Goal: Transaction & Acquisition: Purchase product/service

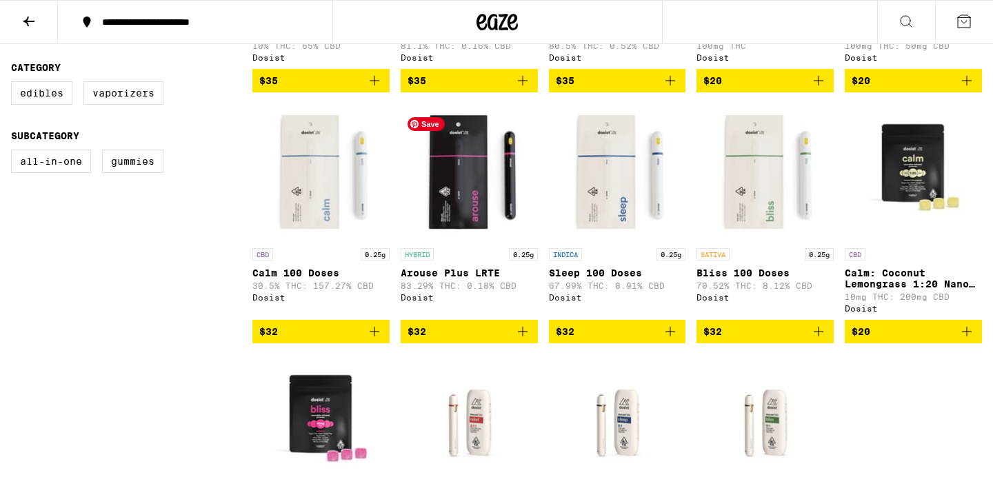
scroll to position [592, 0]
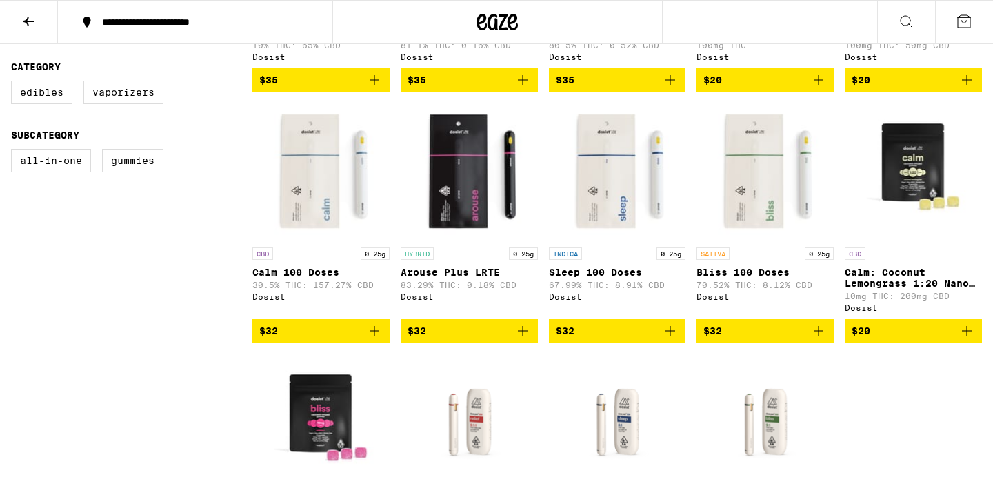
click at [674, 339] on icon "Add to bag" at bounding box center [670, 331] width 17 height 17
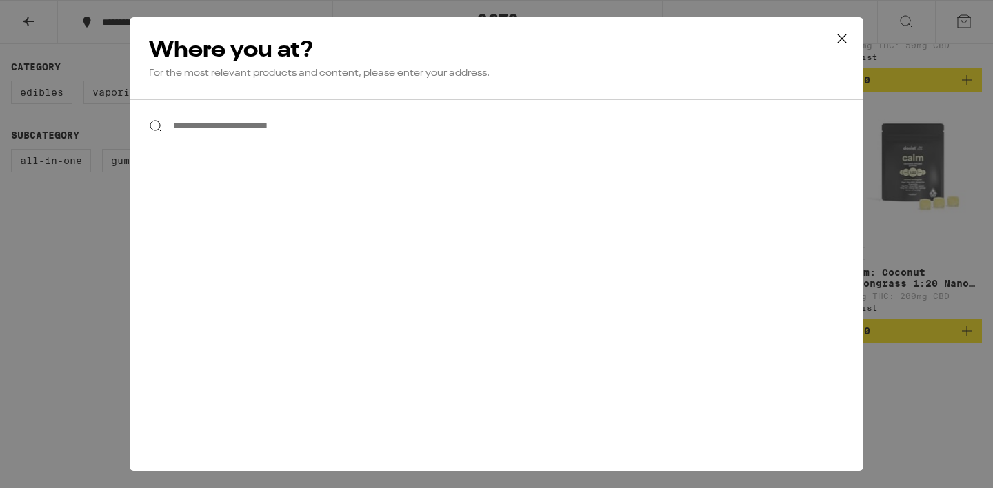
click at [850, 38] on icon at bounding box center [842, 38] width 21 height 21
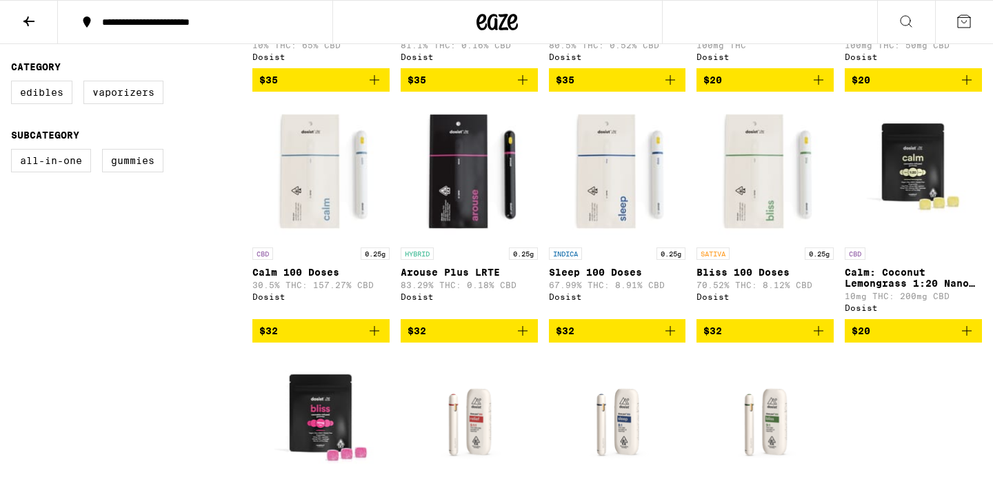
click at [671, 339] on icon "Add to bag" at bounding box center [670, 331] width 17 height 17
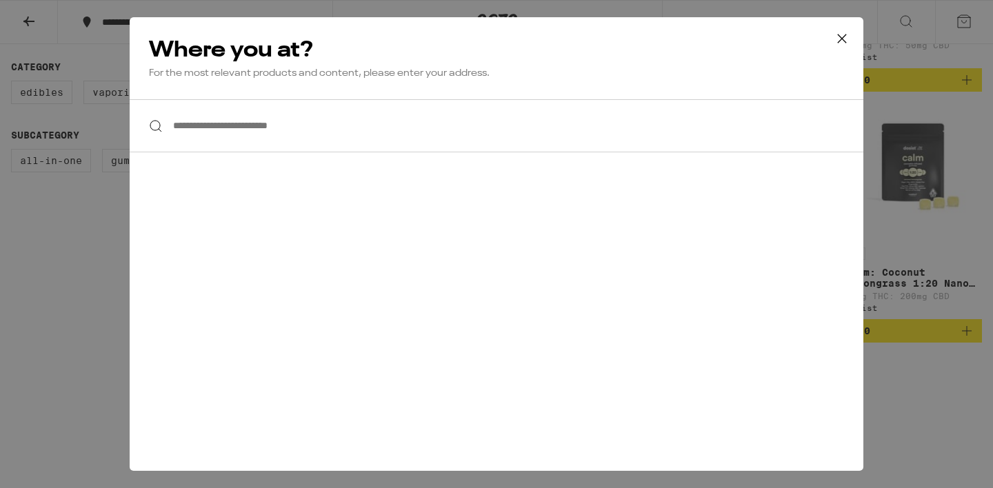
click at [285, 137] on input "**********" at bounding box center [497, 125] width 734 height 53
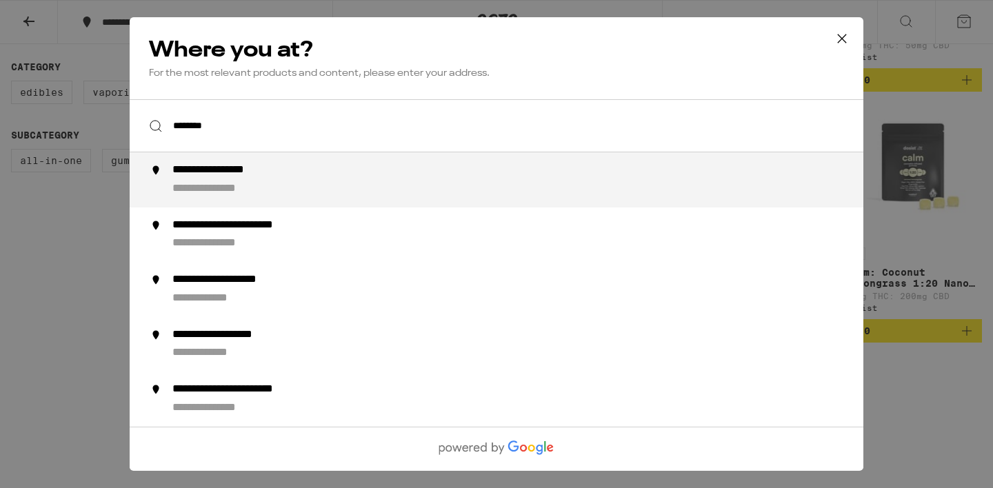
click at [301, 170] on div "**********" at bounding box center [523, 179] width 703 height 33
type input "**********"
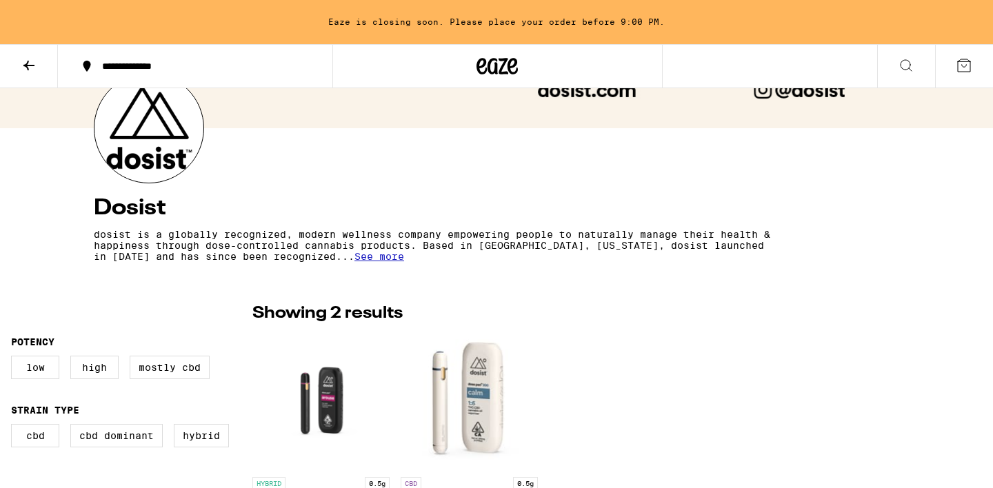
scroll to position [305, 0]
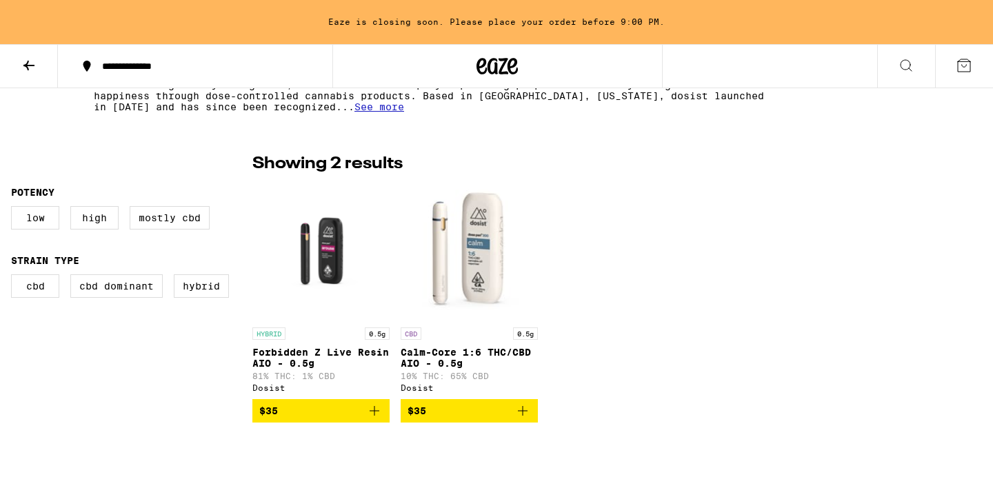
click at [509, 66] on icon at bounding box center [513, 66] width 10 height 17
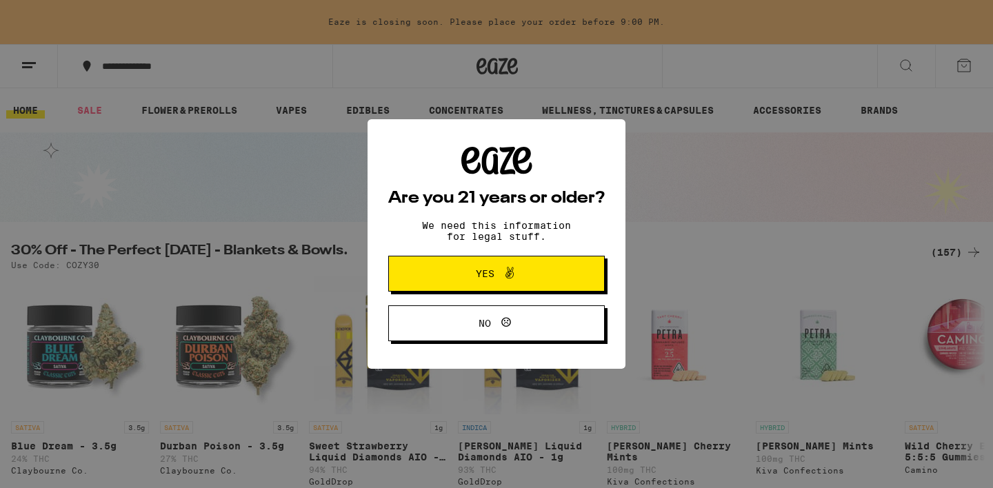
click at [532, 281] on span "Yes" at bounding box center [496, 274] width 105 height 18
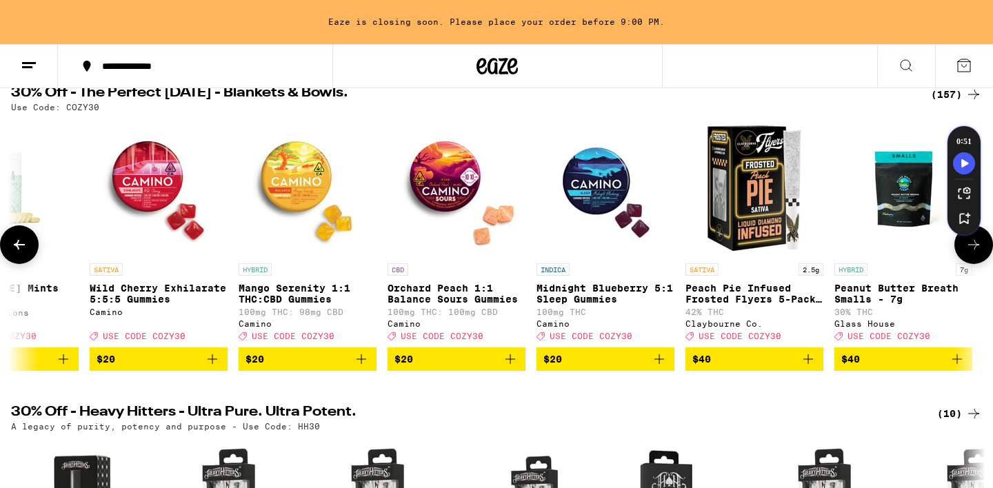
scroll to position [0, 819]
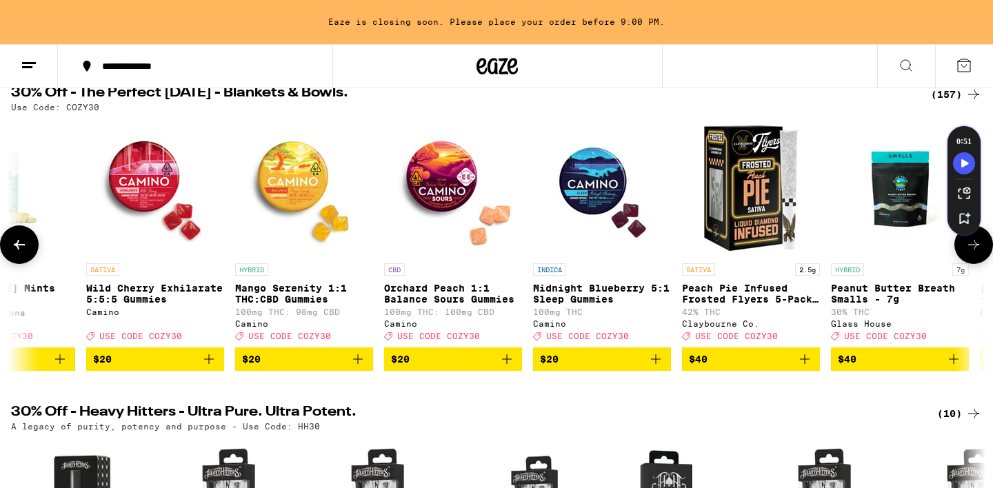
click at [657, 368] on icon "Add to bag" at bounding box center [656, 359] width 17 height 17
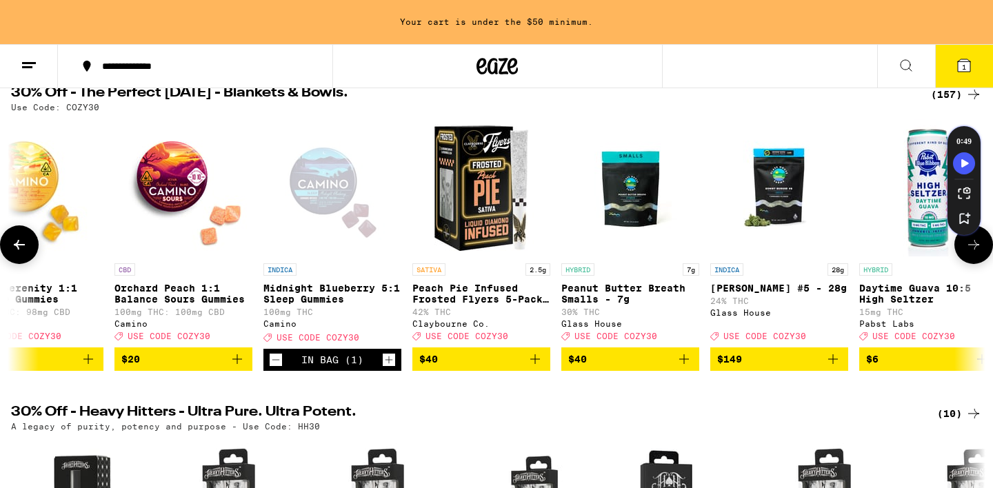
scroll to position [0, 1091]
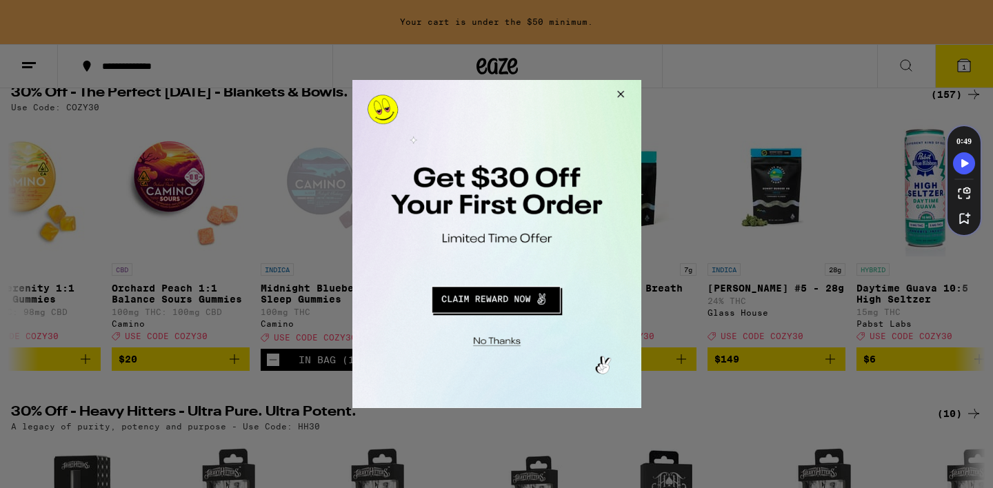
click at [542, 297] on button "Redirect to URL" at bounding box center [495, 297] width 240 height 33
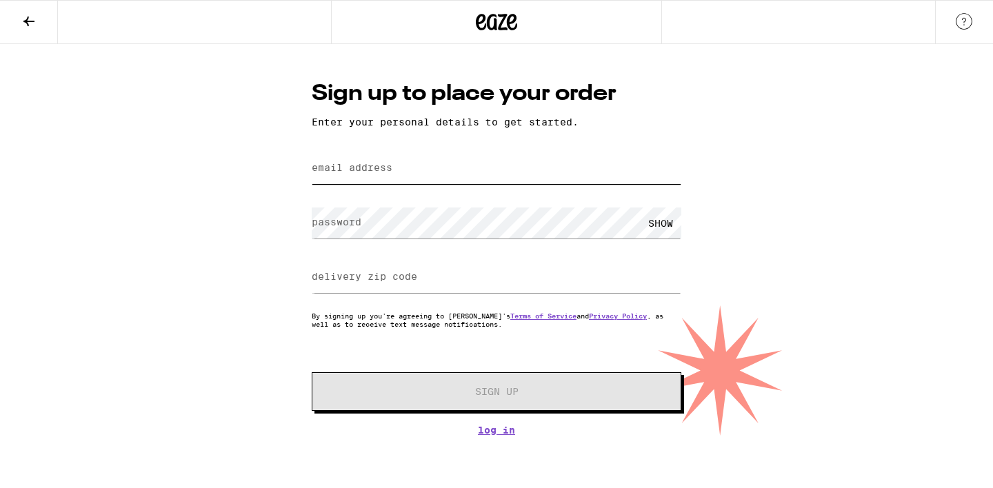
click at [446, 164] on input "email address" at bounding box center [497, 168] width 370 height 31
type input "[EMAIL_ADDRESS][DOMAIN_NAME]"
type input "90027"
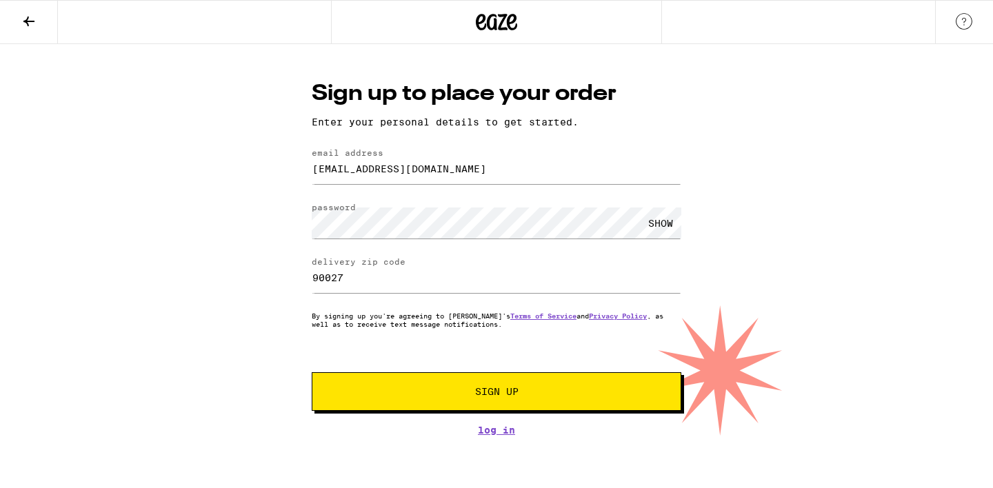
click at [781, 279] on div "Sign up to place your order Enter your personal details to get started. email a…" at bounding box center [496, 240] width 993 height 392
click at [604, 396] on span "Sign Up" at bounding box center [496, 392] width 274 height 10
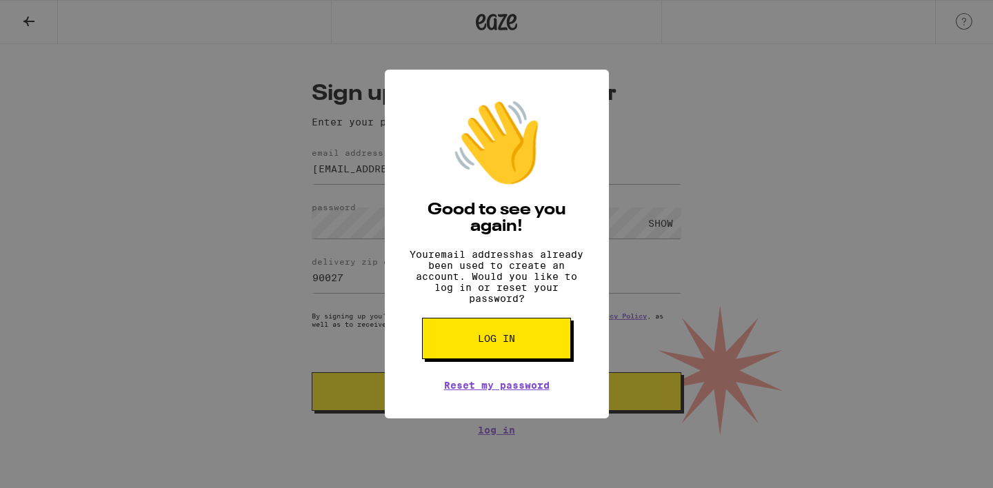
click at [535, 350] on button "Log in" at bounding box center [496, 338] width 149 height 41
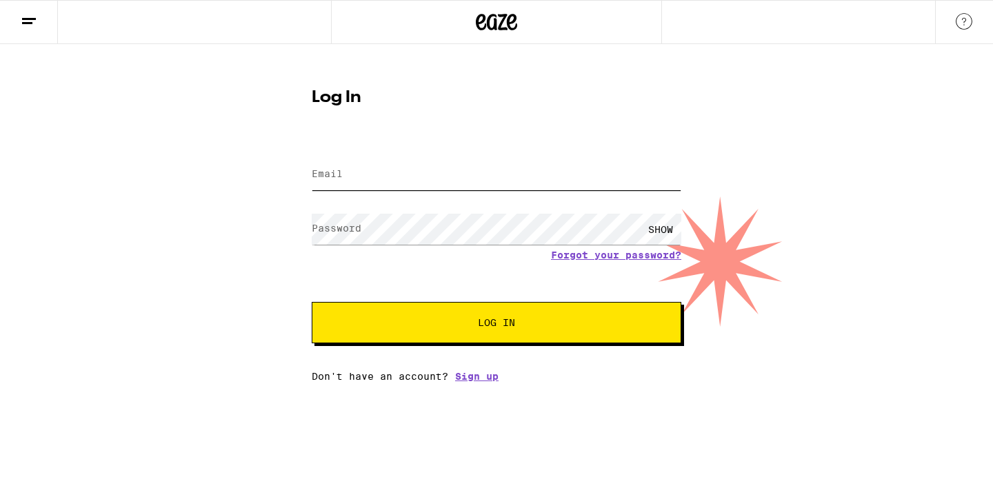
type input "zcasebere@gmail.com"
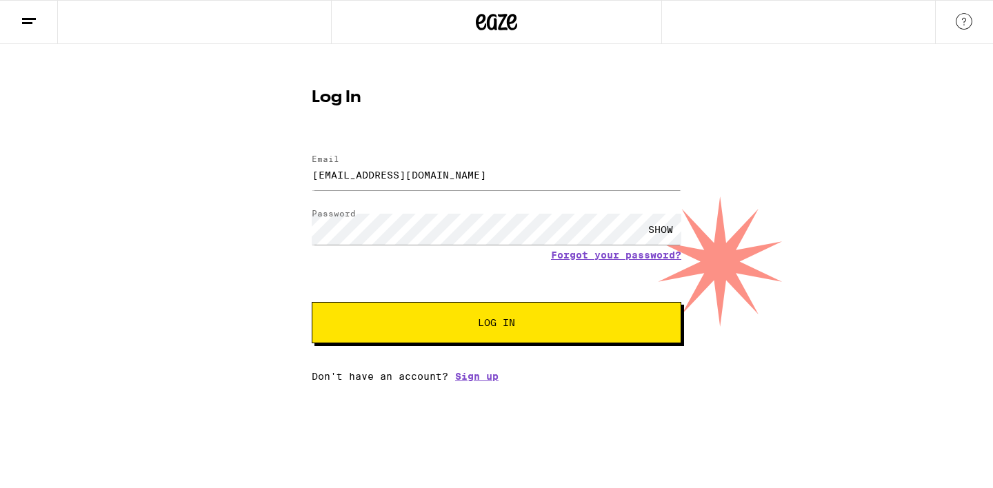
click at [525, 315] on button "Log In" at bounding box center [497, 322] width 370 height 41
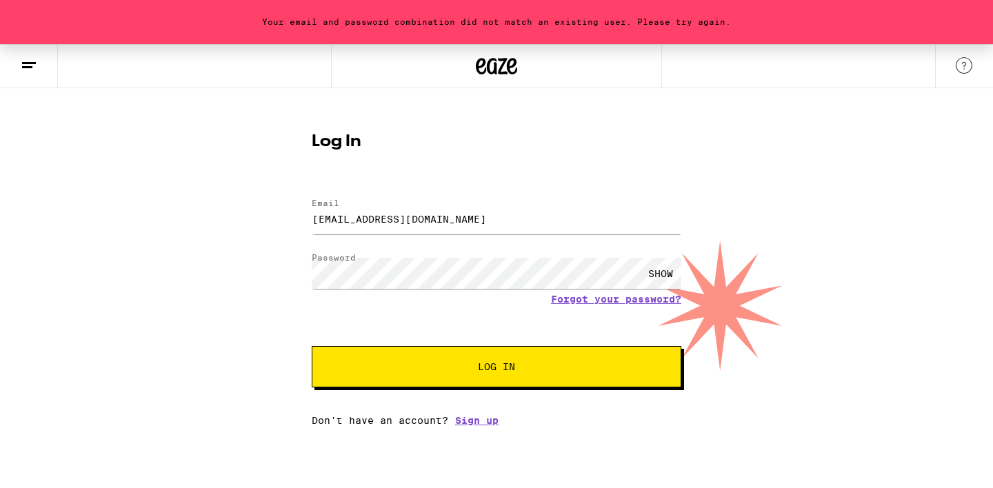
click at [544, 370] on span "Log In" at bounding box center [497, 367] width 258 height 10
click at [499, 361] on button "Log In" at bounding box center [497, 366] width 370 height 41
click at [477, 426] on html "Your email and password combination did not match an existing user. Please try …" at bounding box center [496, 213] width 993 height 426
click at [34, 64] on icon at bounding box center [29, 65] width 17 height 17
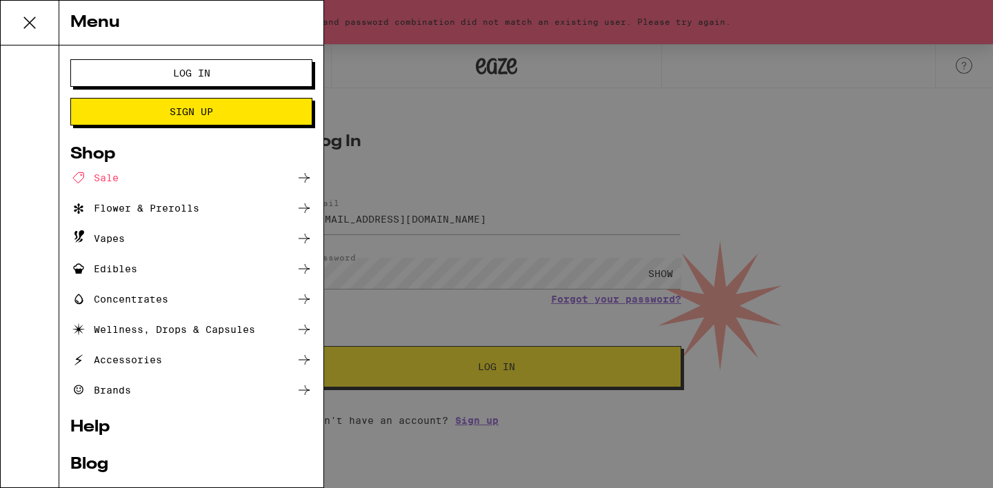
click at [425, 130] on div "Menu Log In Sign Up Shop Sale Flower & Prerolls Vapes Edibles Concentrates Well…" at bounding box center [496, 244] width 993 height 488
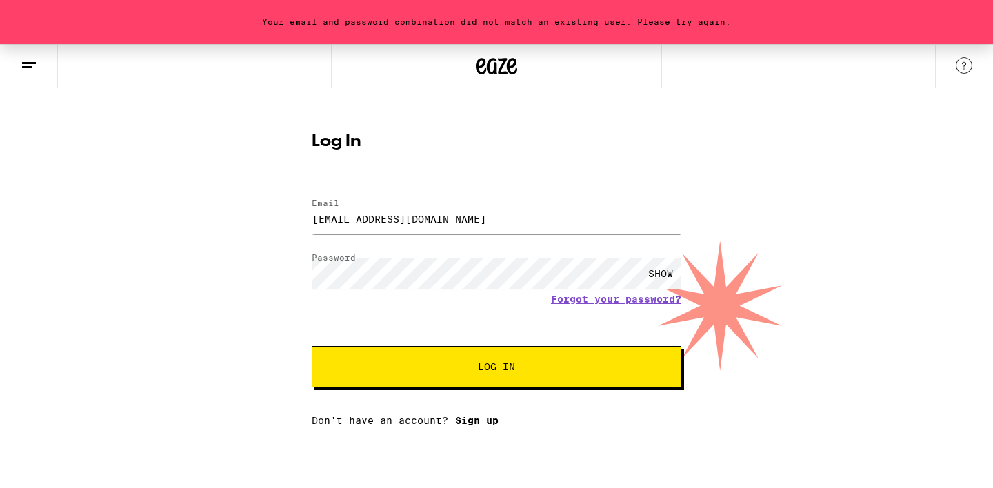
click at [469, 423] on link "Sign up" at bounding box center [476, 420] width 43 height 11
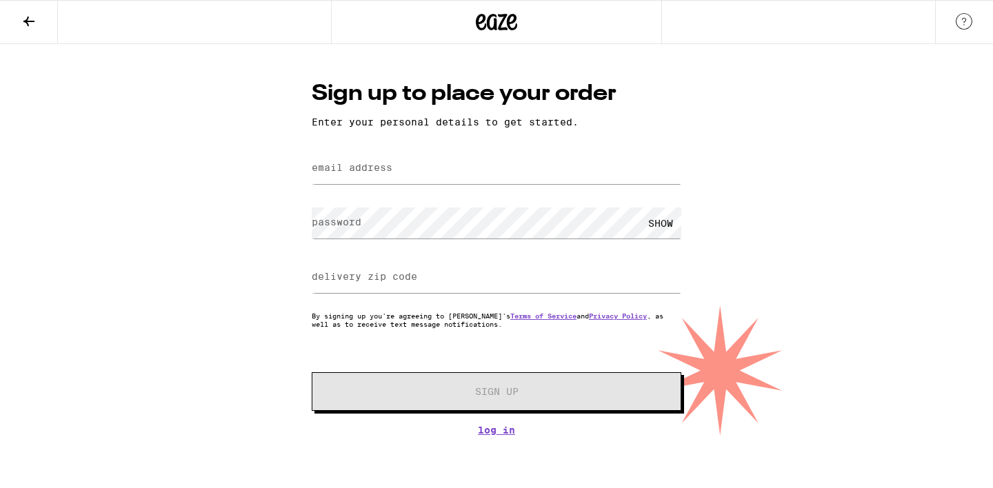
click at [385, 166] on label "email address" at bounding box center [352, 167] width 81 height 11
type input "[EMAIL_ADDRESS][DOMAIN_NAME]"
type input "90027"
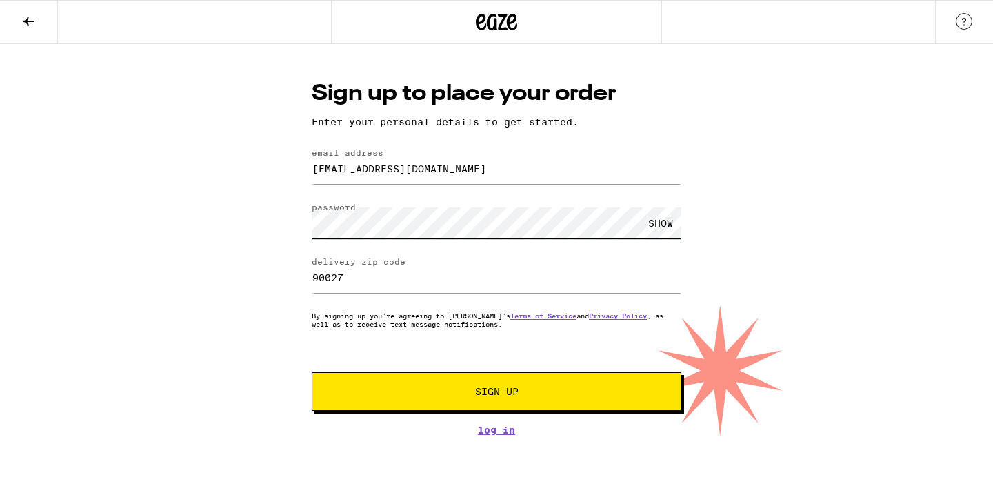
click at [312, 372] on button "Sign Up" at bounding box center [497, 391] width 370 height 39
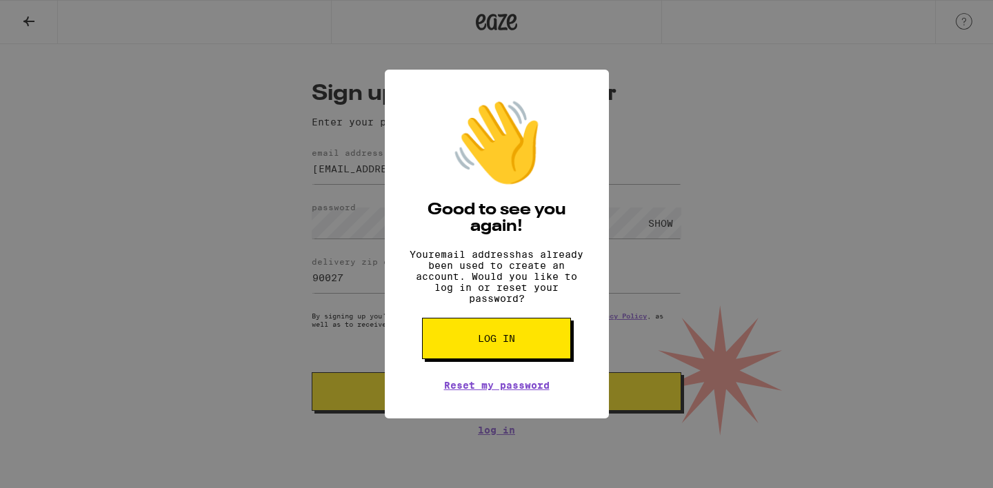
click at [505, 343] on span "Log in" at bounding box center [496, 339] width 37 height 10
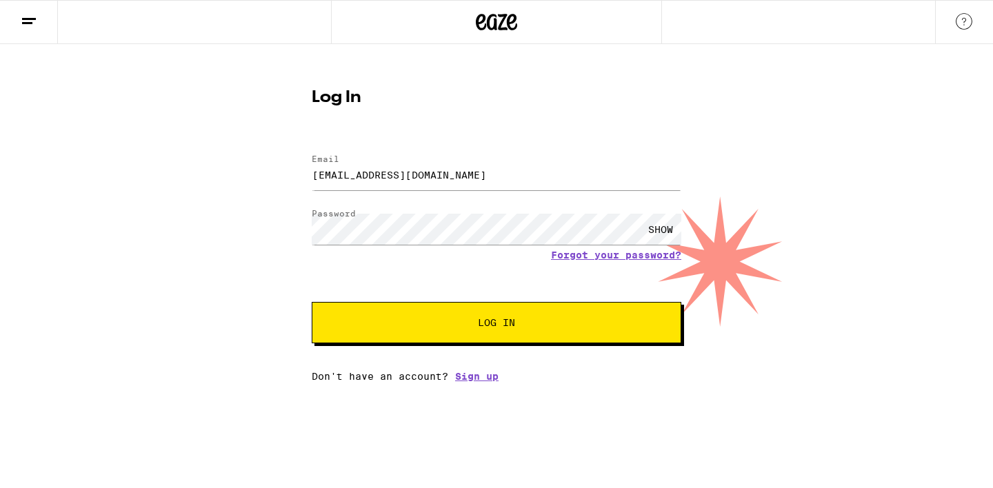
click at [663, 225] on div "SHOW" at bounding box center [660, 229] width 41 height 31
click at [579, 315] on button "Log In" at bounding box center [497, 322] width 370 height 41
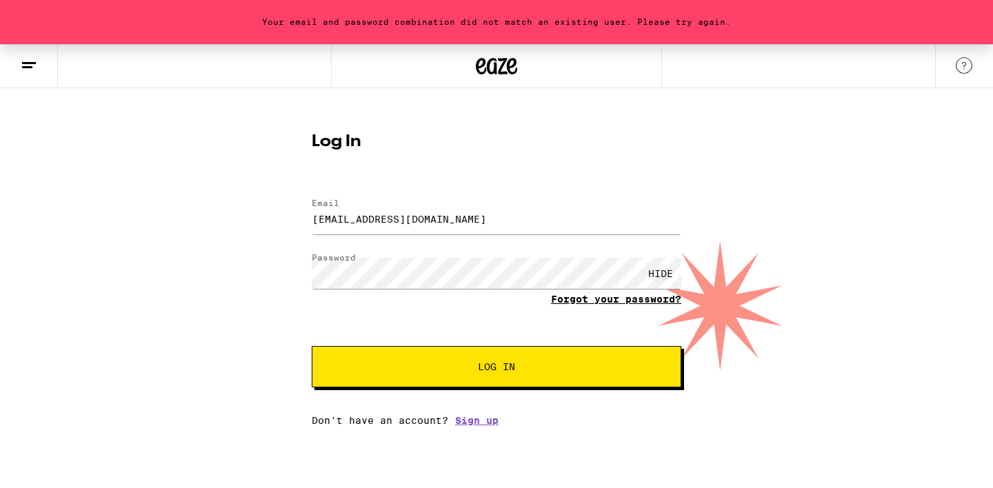
click at [574, 297] on link "Forgot your password?" at bounding box center [616, 299] width 130 height 11
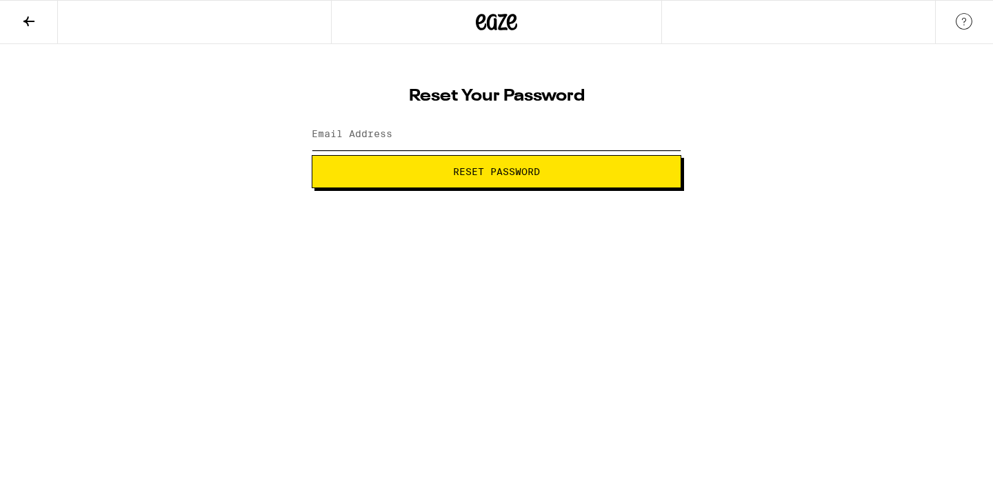
click at [487, 134] on input "Email Address" at bounding box center [497, 134] width 370 height 31
type input "[EMAIL_ADDRESS][DOMAIN_NAME]"
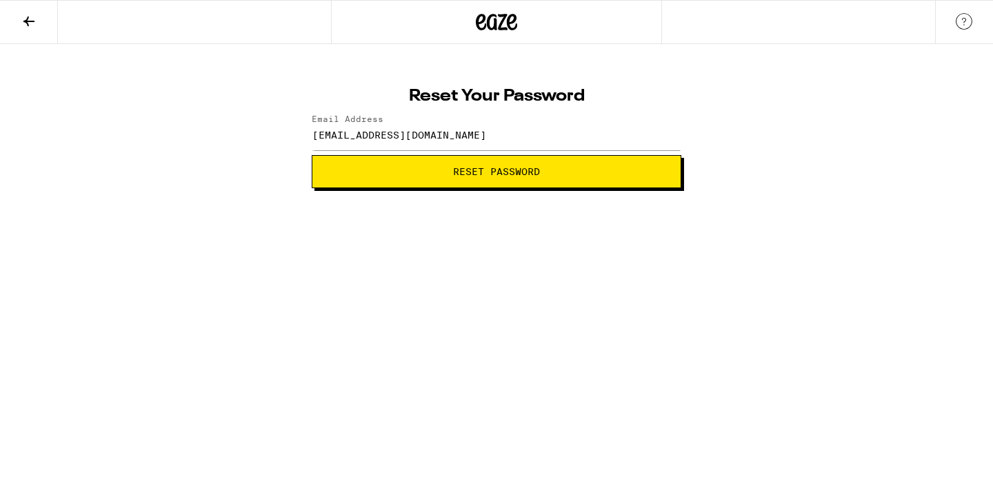
click at [467, 167] on span "Reset Password" at bounding box center [496, 172] width 87 height 10
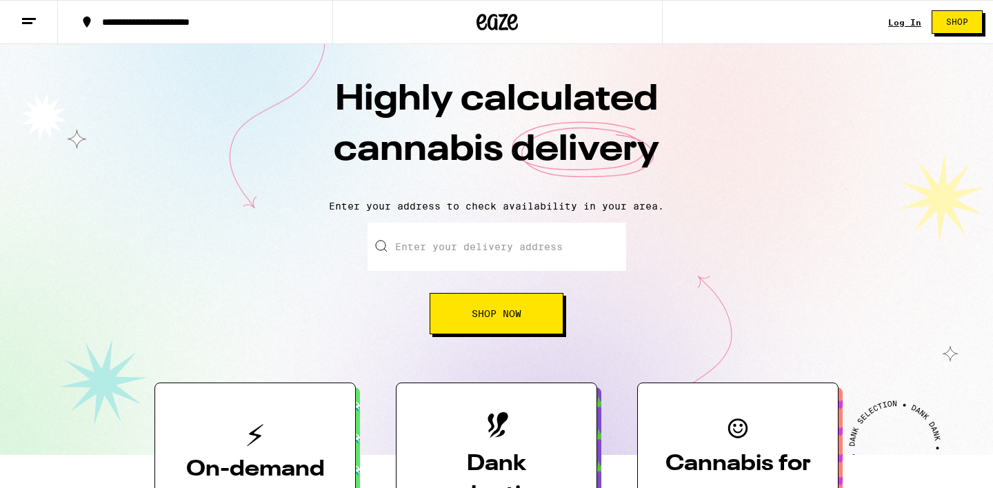
click at [901, 20] on link "Log In" at bounding box center [904, 22] width 33 height 9
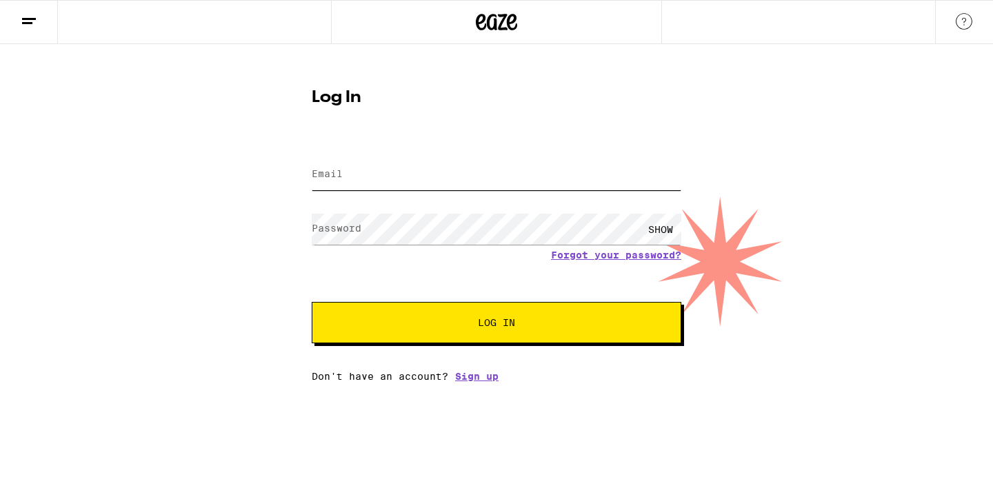
type input "[EMAIL_ADDRESS][DOMAIN_NAME]"
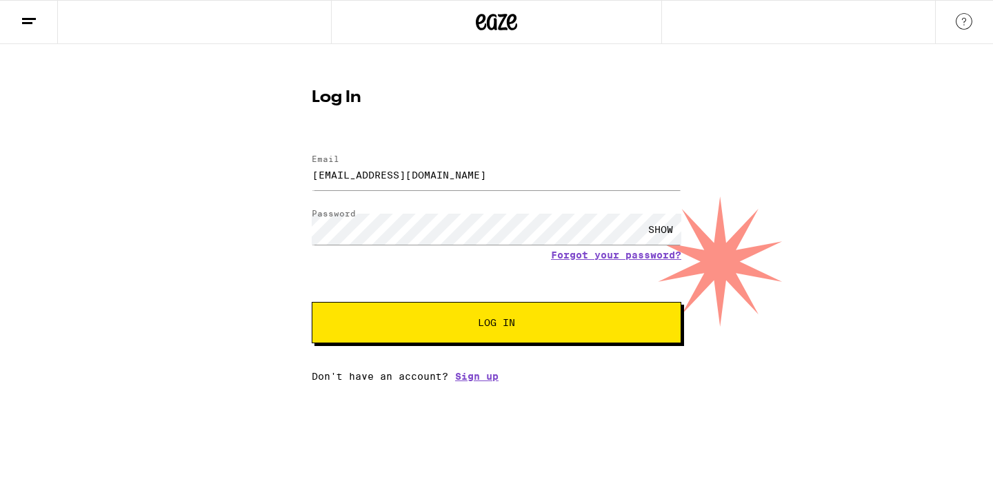
click at [461, 186] on input "[EMAIL_ADDRESS][DOMAIN_NAME]" at bounding box center [497, 174] width 370 height 31
click at [478, 325] on span "Log In" at bounding box center [496, 323] width 37 height 10
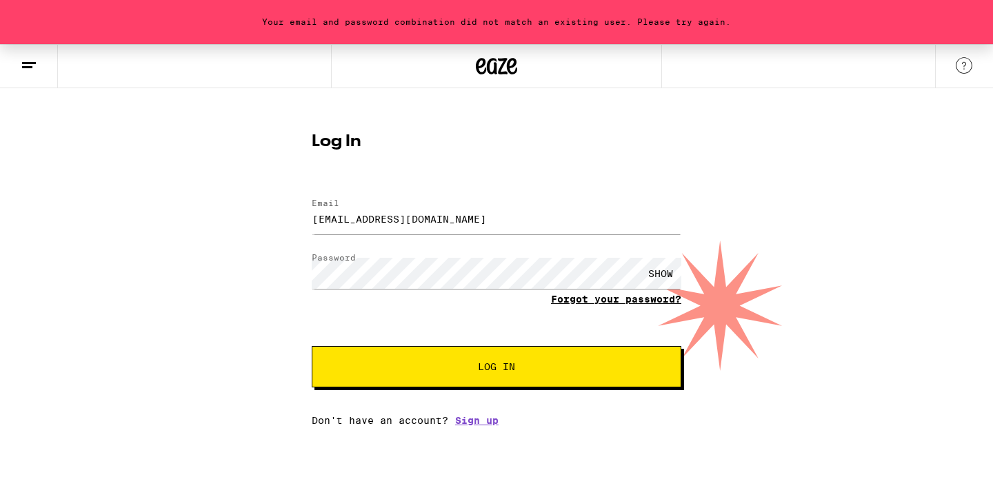
click at [610, 294] on link "Forgot your password?" at bounding box center [616, 299] width 130 height 11
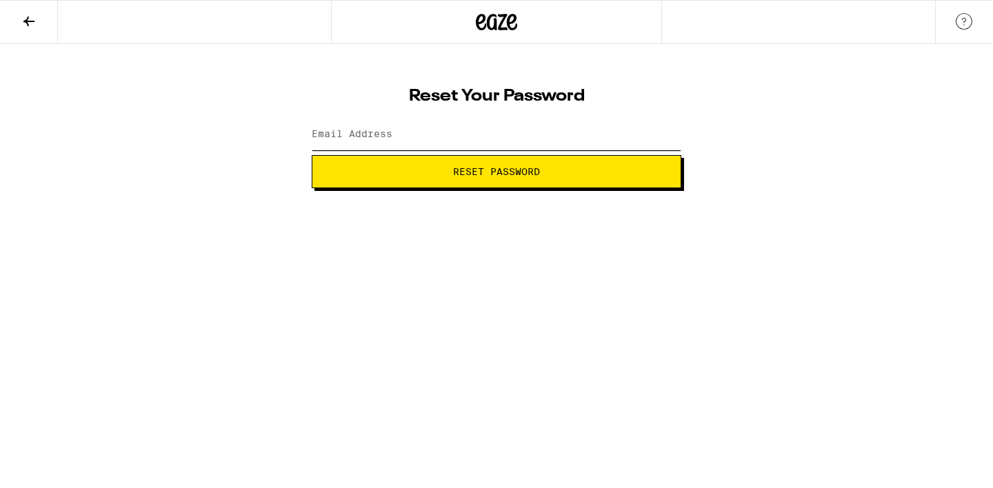
click at [420, 136] on input "Email Address" at bounding box center [497, 134] width 370 height 31
type input "[EMAIL_ADDRESS][DOMAIN_NAME]"
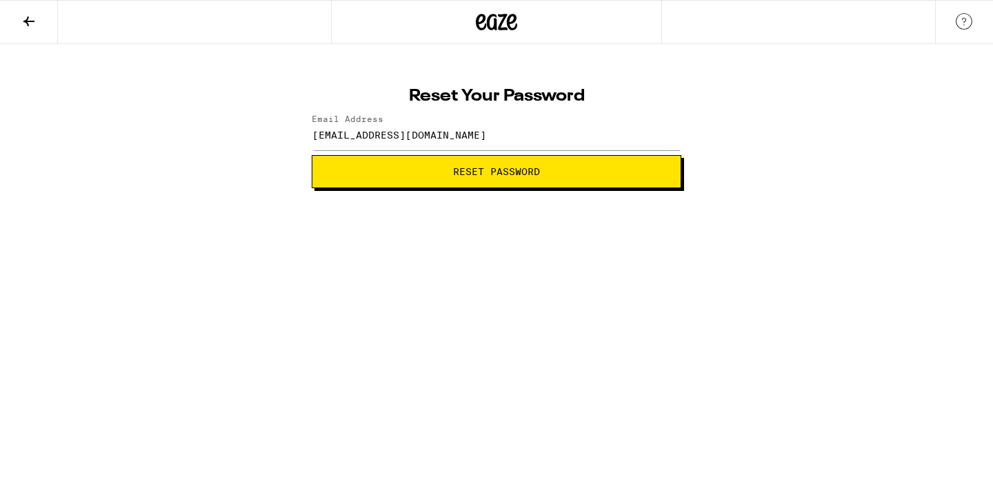
click at [380, 177] on button "Reset Password" at bounding box center [497, 171] width 370 height 33
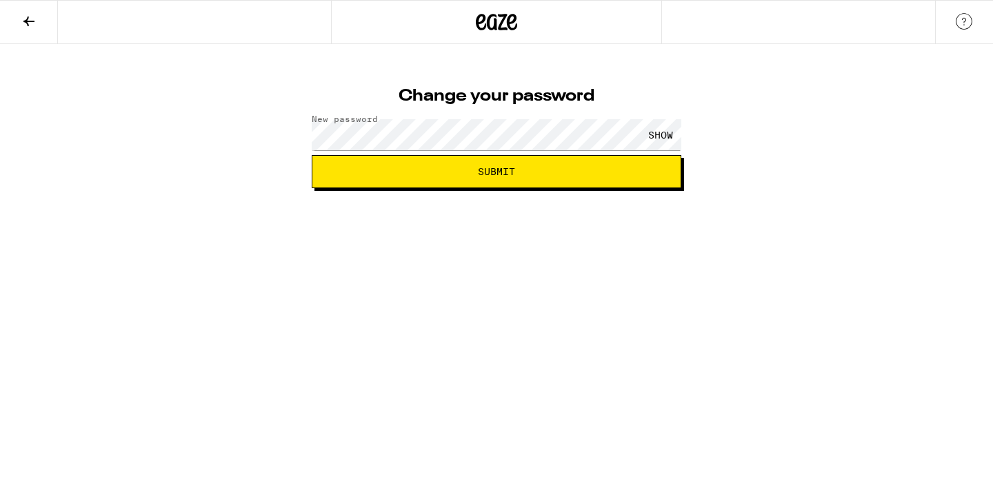
click at [676, 135] on div "SHOW" at bounding box center [660, 134] width 41 height 31
click at [621, 163] on button "Submit" at bounding box center [497, 171] width 370 height 33
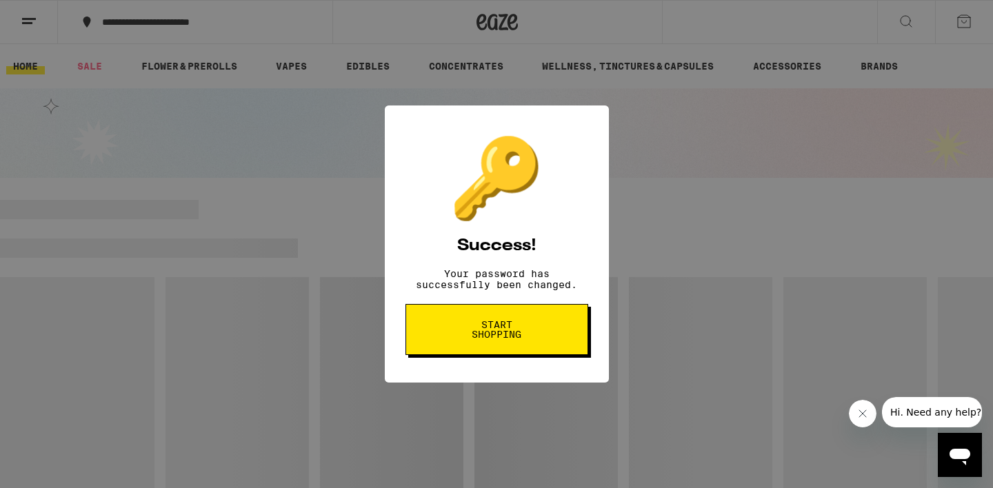
click at [510, 337] on span "Start shopping" at bounding box center [496, 329] width 71 height 19
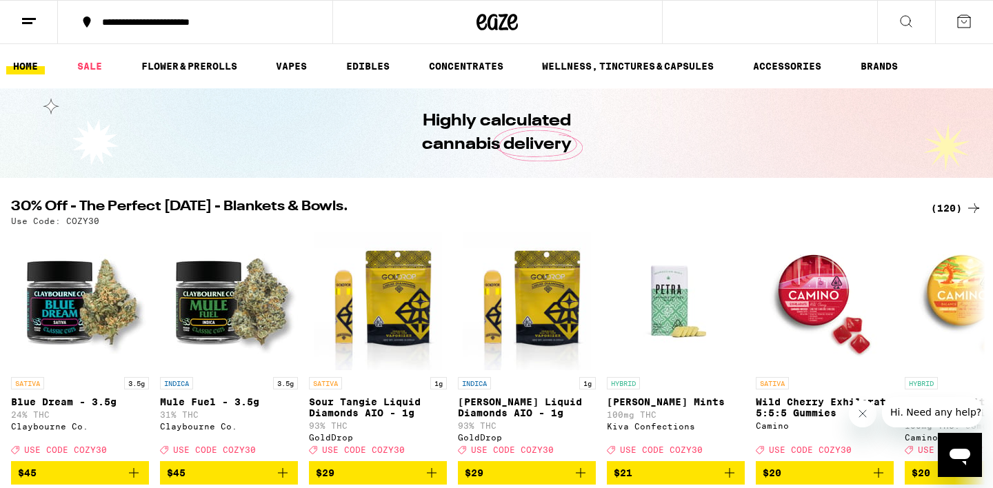
click at [226, 28] on button "**********" at bounding box center [195, 21] width 274 height 41
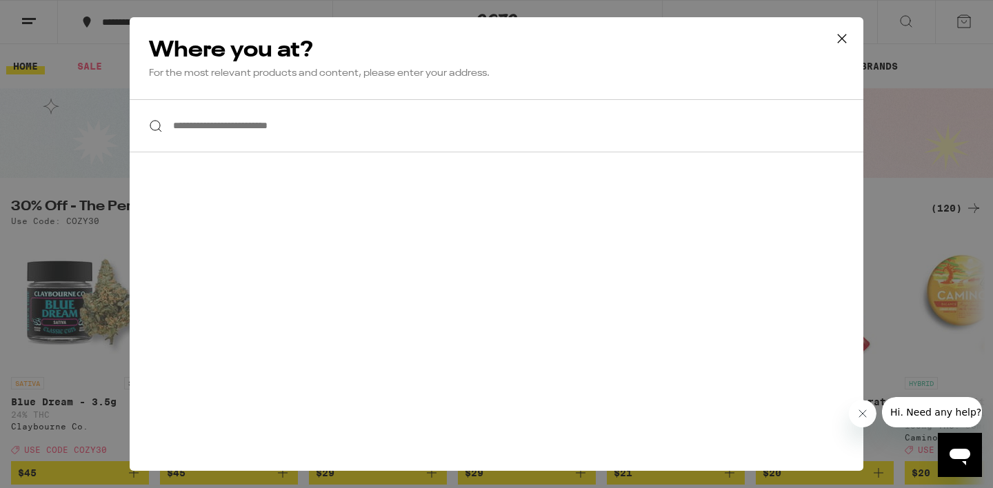
click at [269, 138] on input "**********" at bounding box center [497, 125] width 734 height 53
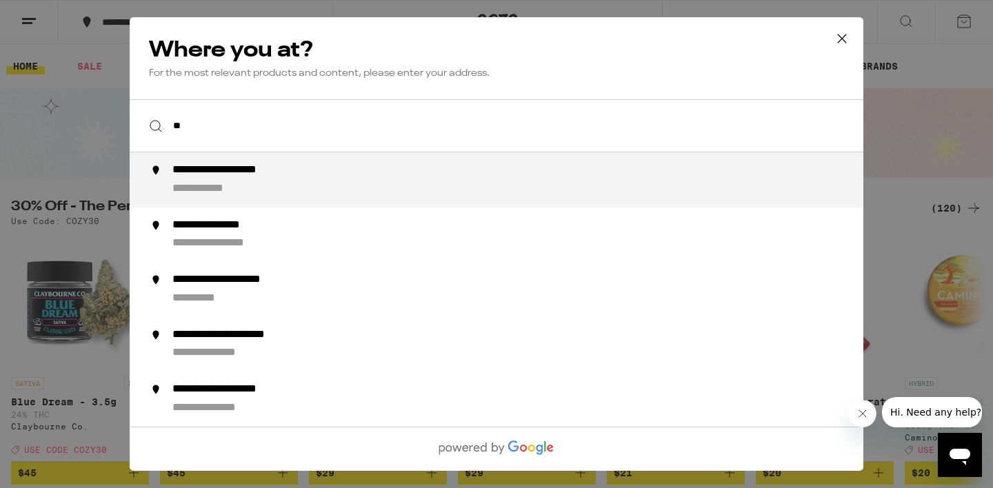
type input "*"
click at [248, 184] on div "**********" at bounding box center [225, 189] width 107 height 14
type input "**********"
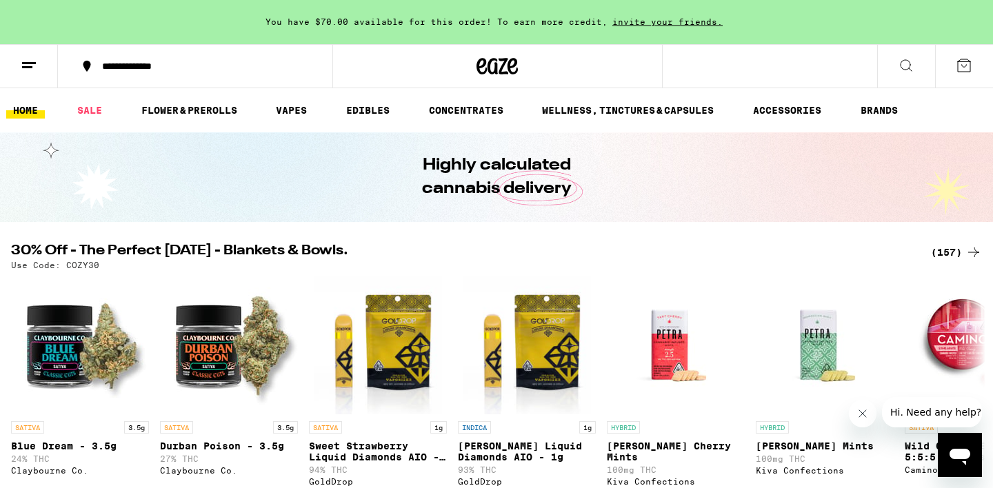
click at [205, 112] on link "FLOWER & PREROLLS" at bounding box center [189, 110] width 110 height 17
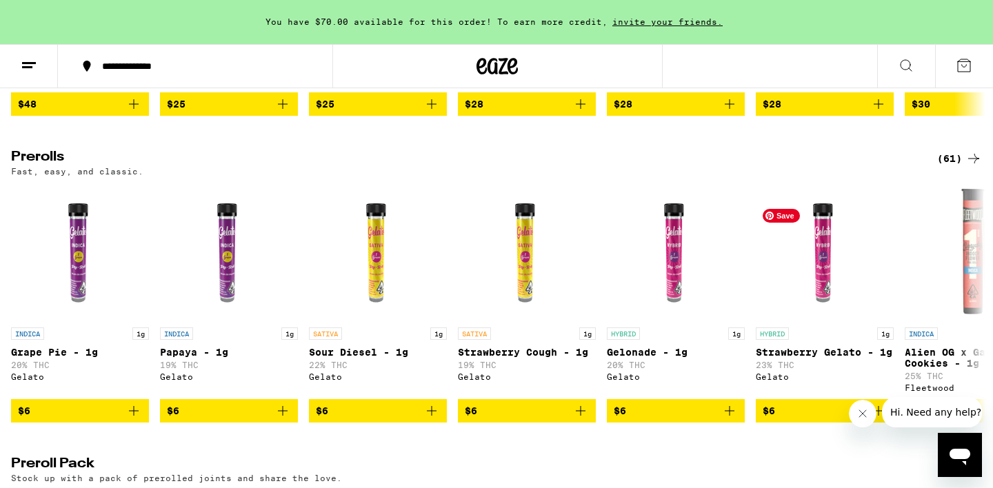
scroll to position [674, 0]
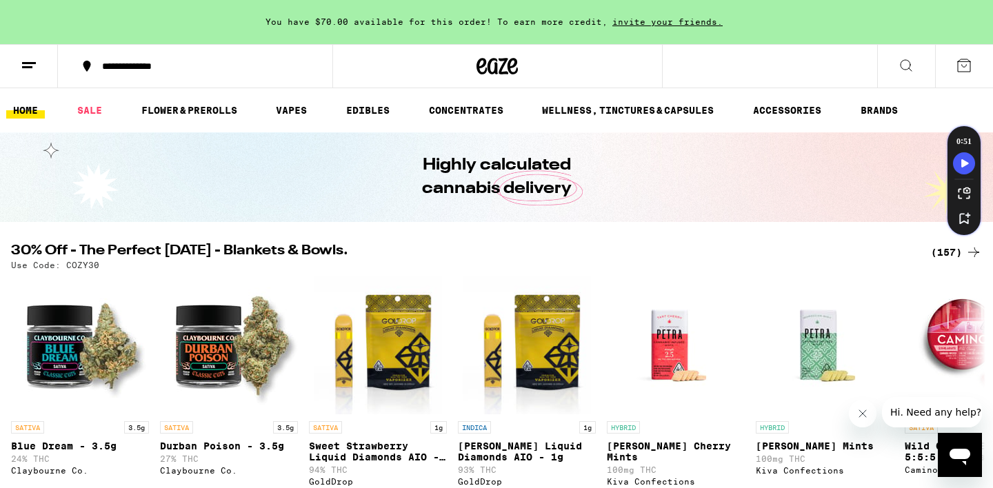
click at [973, 254] on icon at bounding box center [973, 252] width 17 height 17
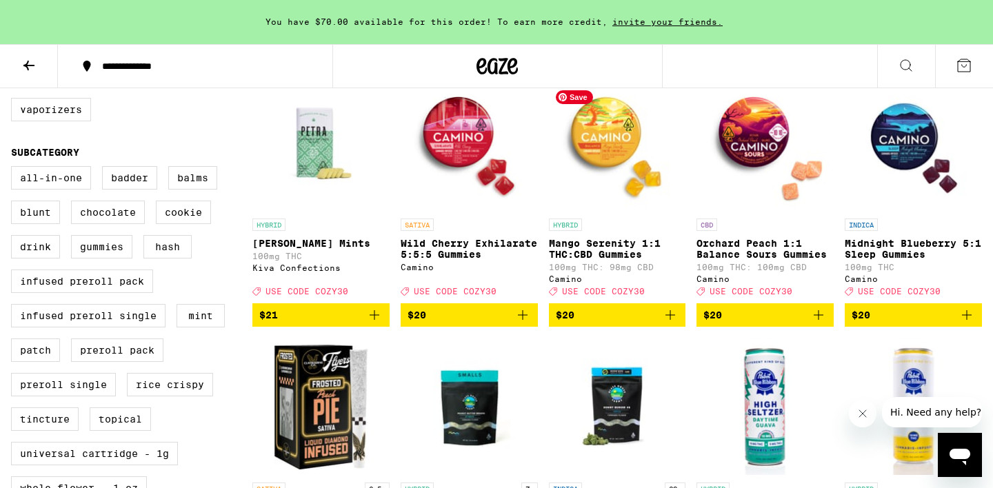
scroll to position [466, 0]
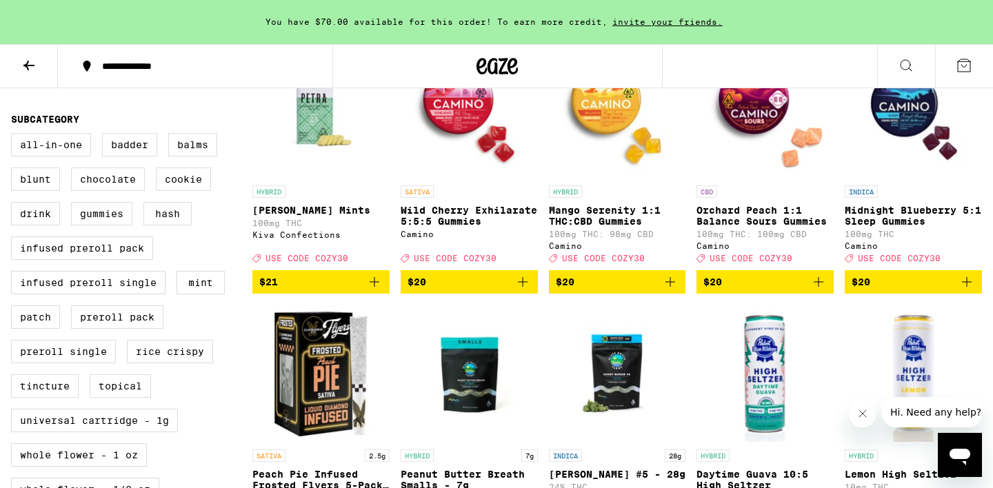
click at [967, 287] on icon "Add to bag" at bounding box center [967, 282] width 10 height 10
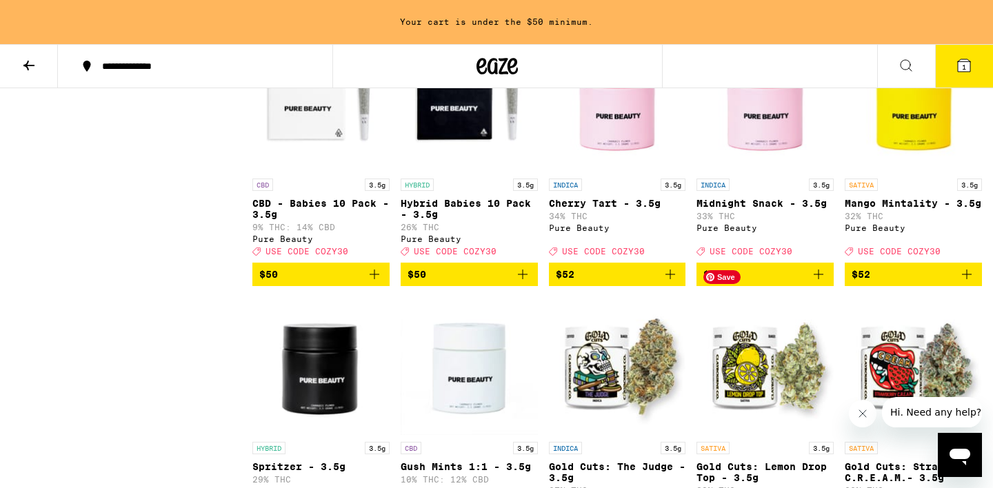
scroll to position [7134, 0]
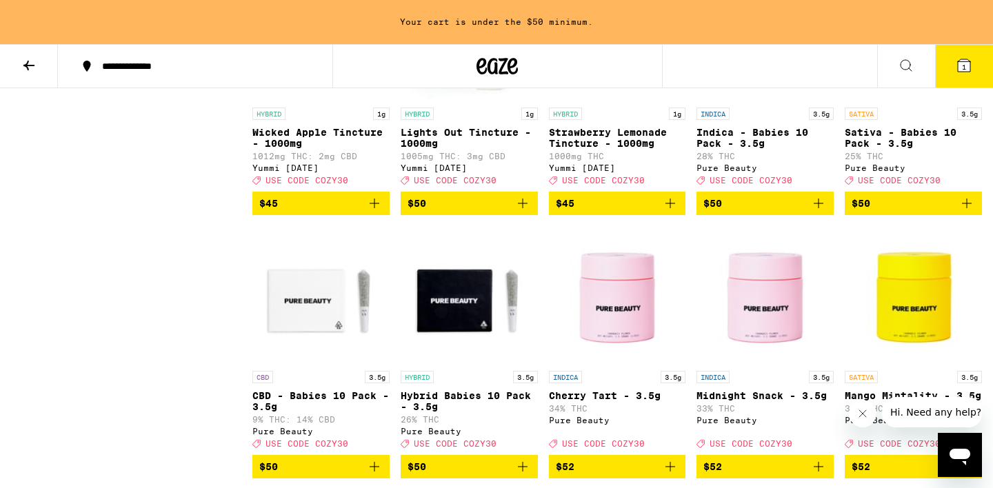
click at [819, 212] on icon "Add to bag" at bounding box center [818, 203] width 17 height 17
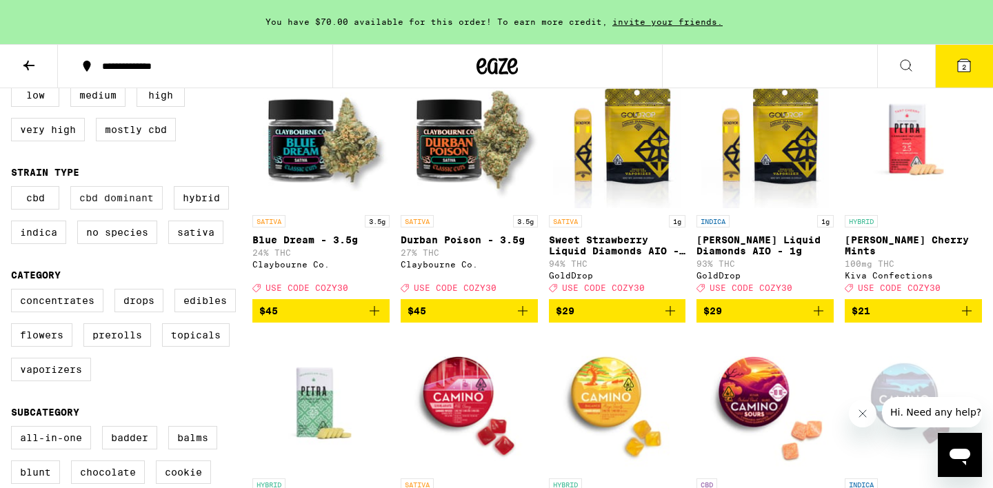
scroll to position [174, 0]
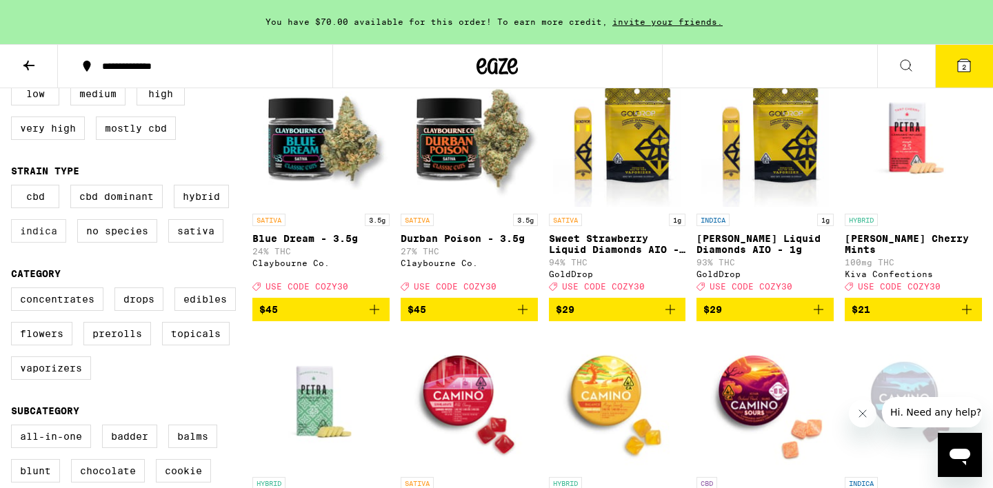
click at [54, 243] on label "Indica" at bounding box center [38, 230] width 55 height 23
click at [14, 188] on input "Indica" at bounding box center [14, 187] width 1 height 1
checkbox input "true"
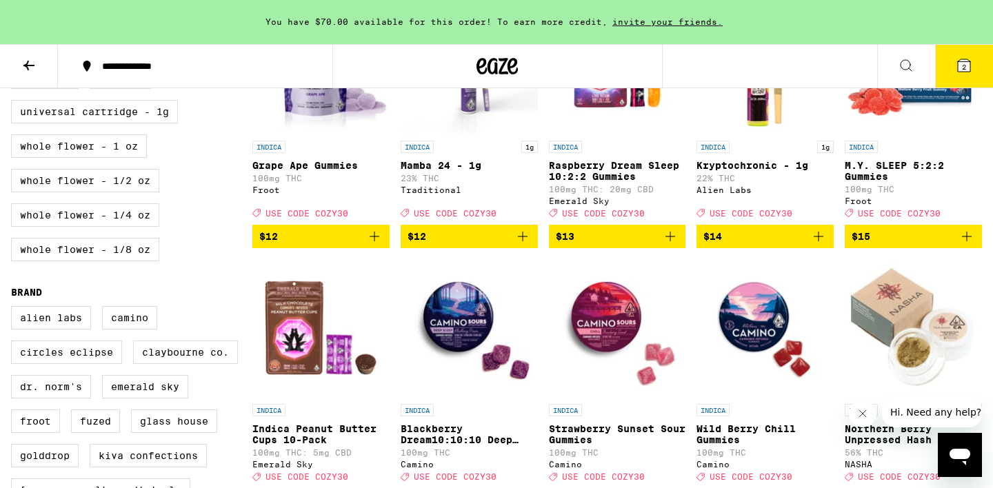
scroll to position [332, 0]
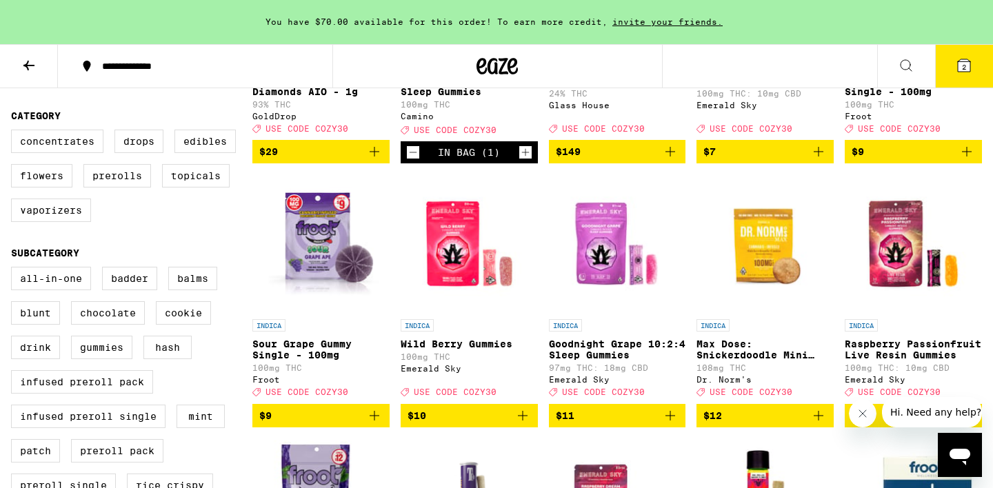
click at [963, 76] on button "2" at bounding box center [964, 66] width 58 height 43
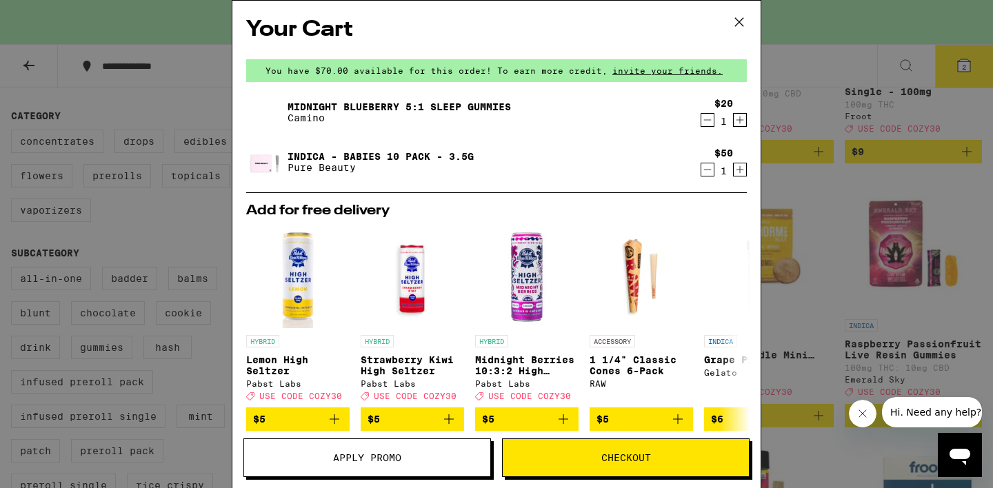
click at [443, 455] on span "Apply Promo" at bounding box center [367, 458] width 246 height 10
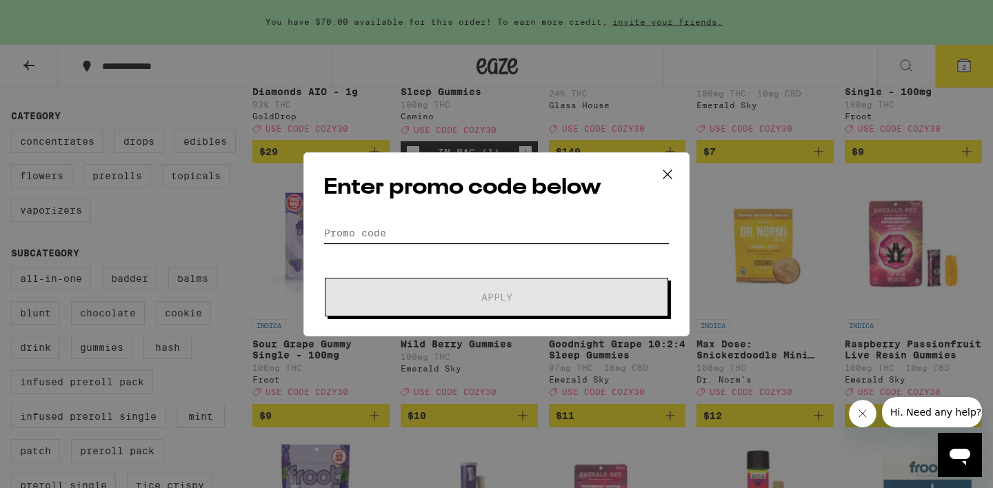
click at [402, 237] on input "Promo Code" at bounding box center [496, 233] width 346 height 21
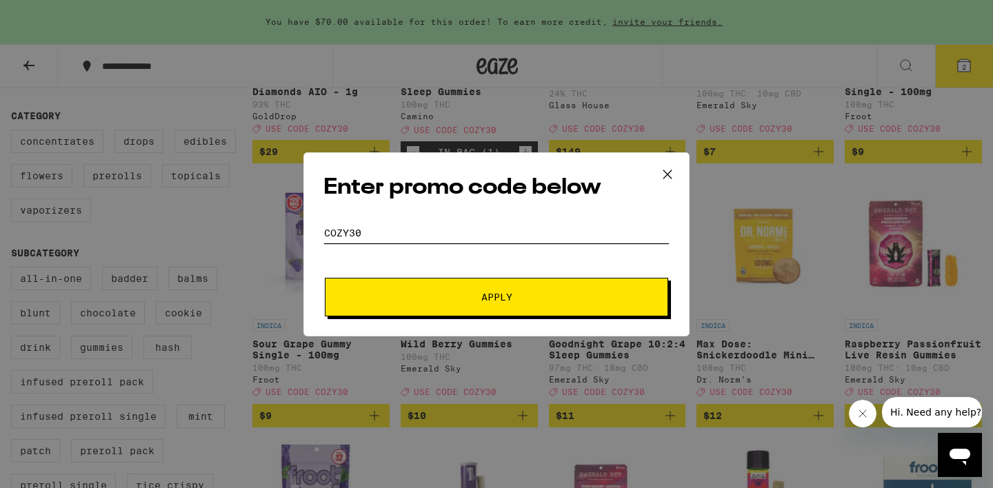
type input "cozy30"
click at [436, 307] on button "Apply" at bounding box center [496, 297] width 343 height 39
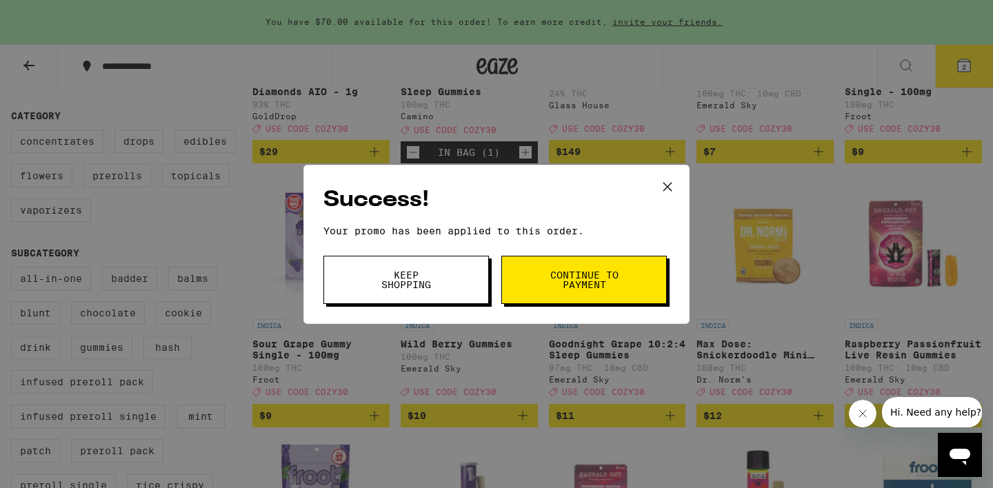
click at [563, 283] on span "Continue to payment" at bounding box center [584, 279] width 70 height 19
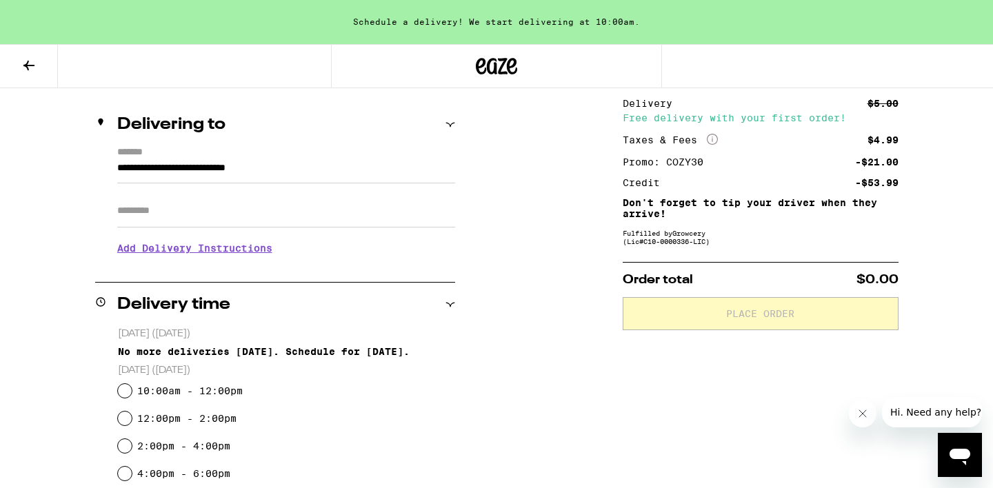
scroll to position [151, 0]
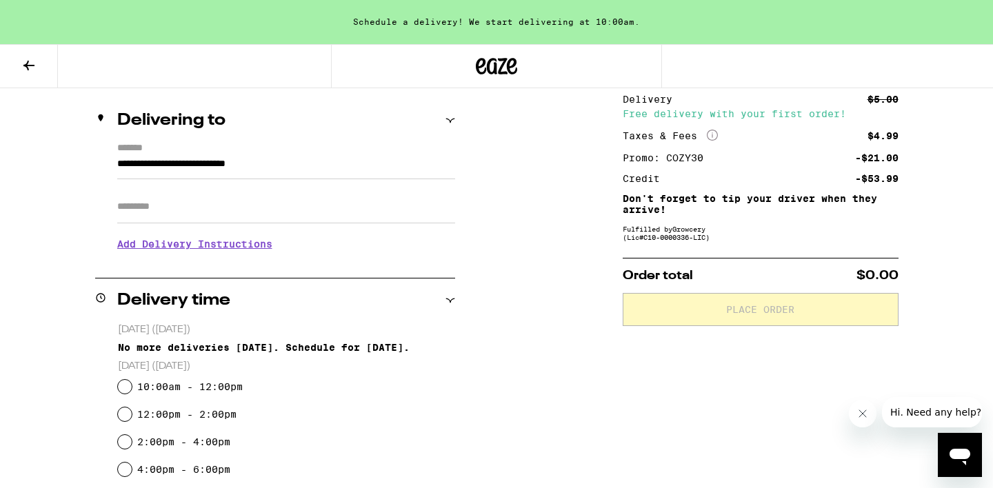
click at [493, 69] on icon at bounding box center [496, 66] width 41 height 25
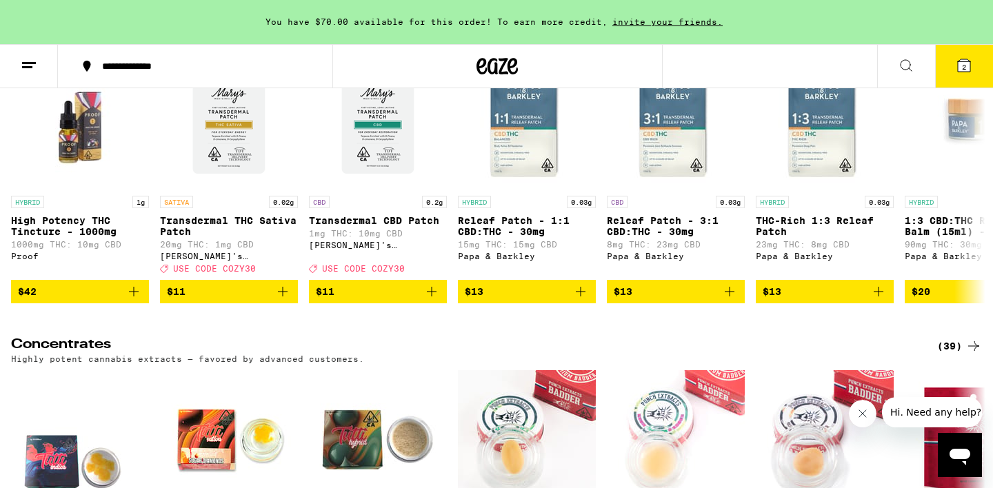
scroll to position [5250, 0]
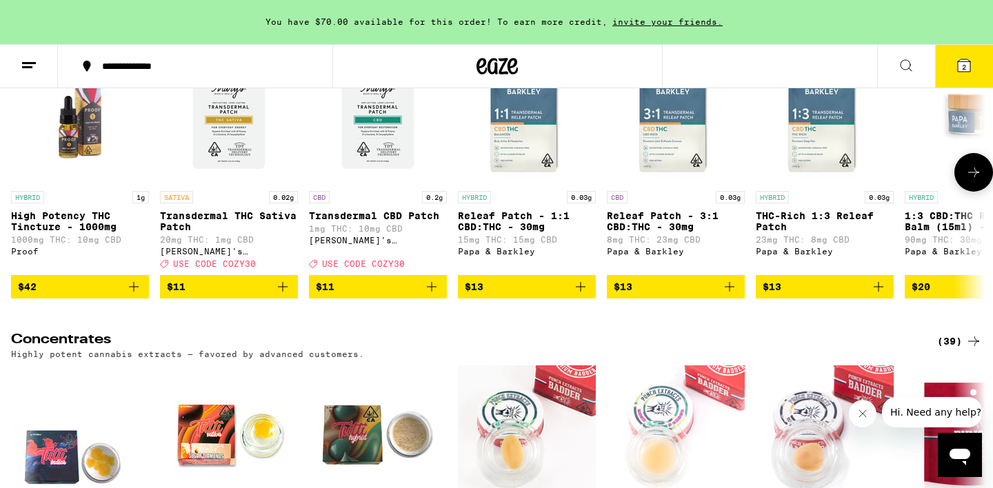
click at [965, 192] on button at bounding box center [973, 172] width 39 height 39
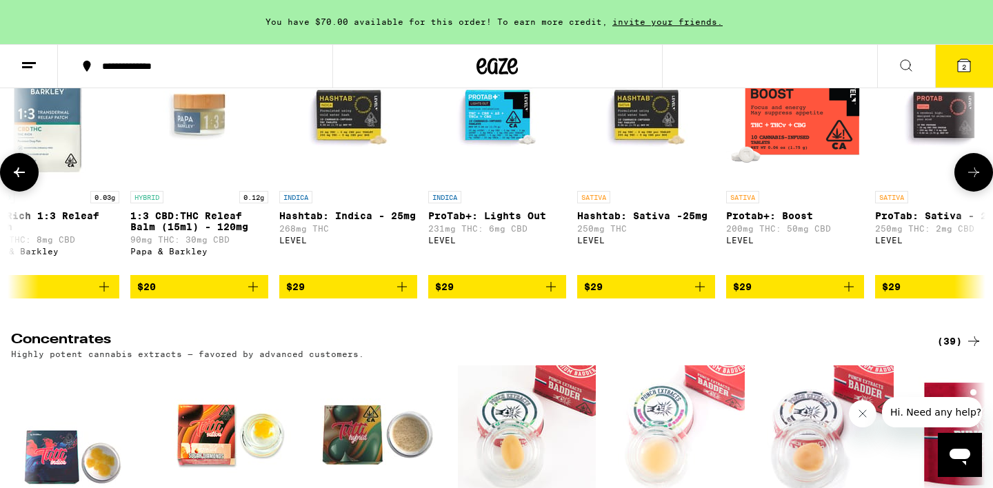
scroll to position [0, 821]
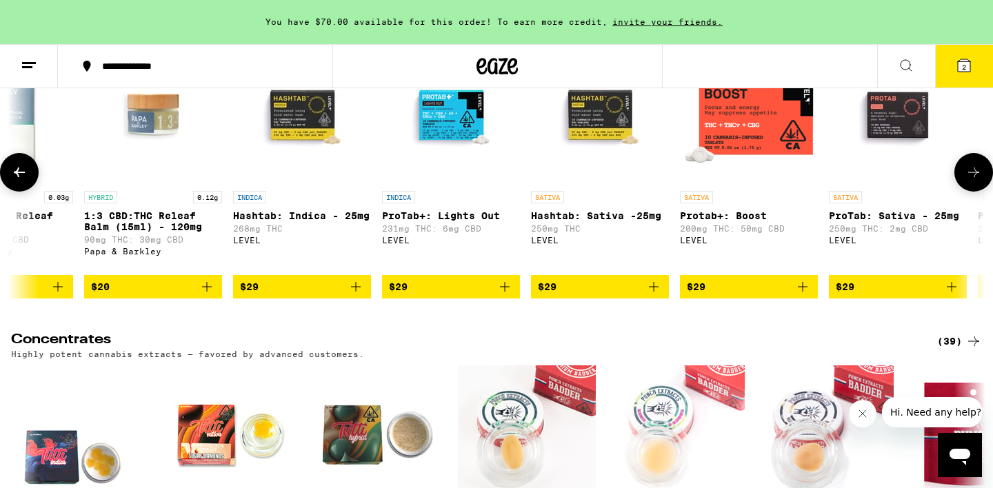
click at [14, 177] on icon at bounding box center [19, 173] width 11 height 10
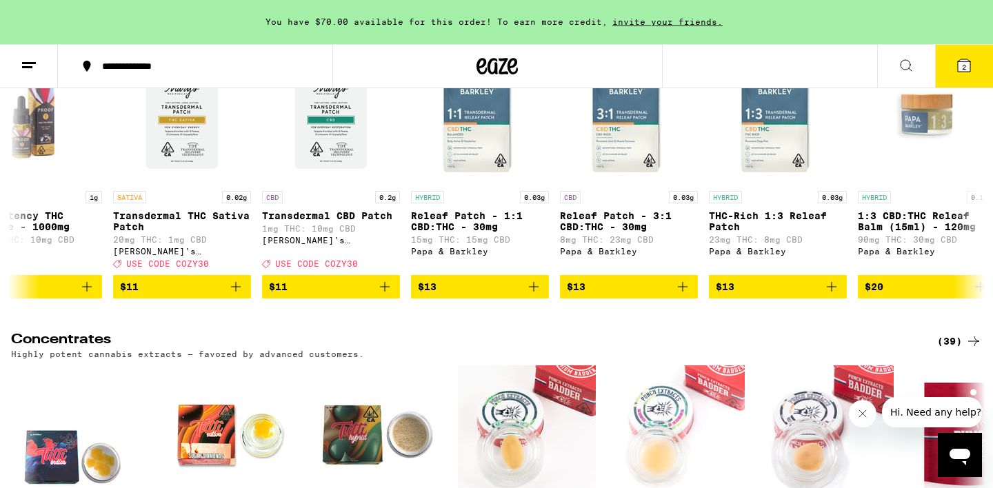
scroll to position [0, 0]
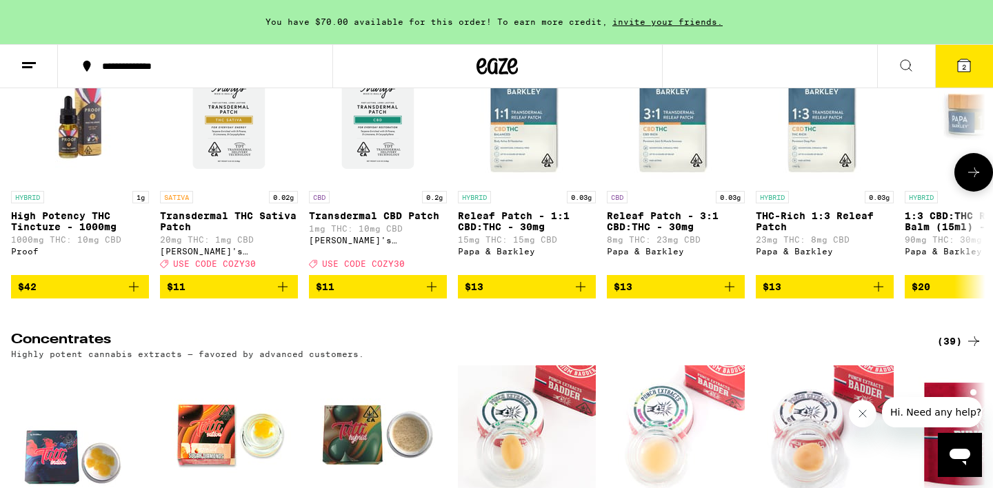
click at [968, 181] on icon at bounding box center [973, 172] width 17 height 17
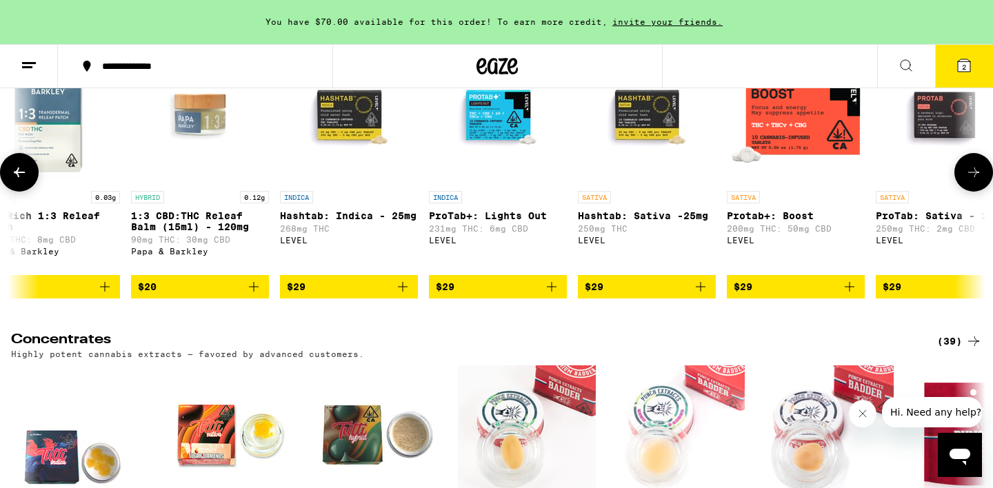
click at [968, 181] on icon at bounding box center [973, 172] width 17 height 17
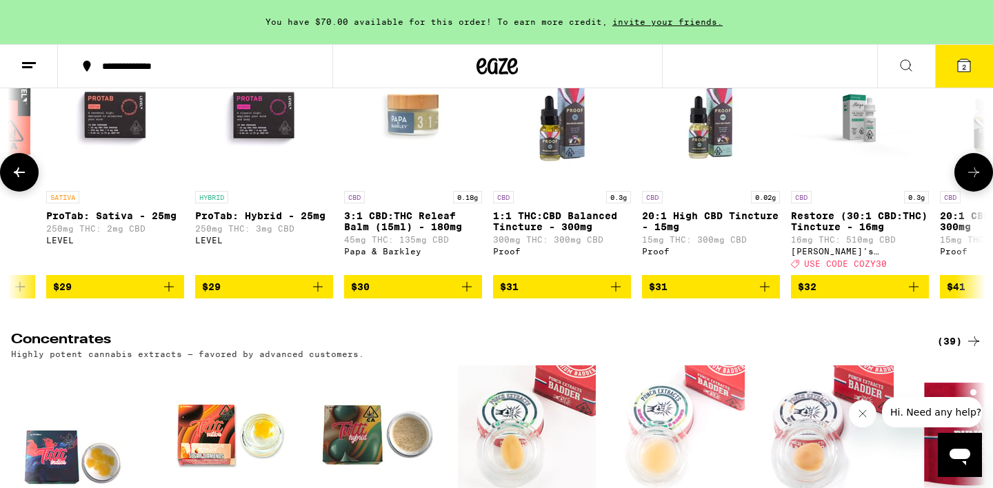
scroll to position [0, 1607]
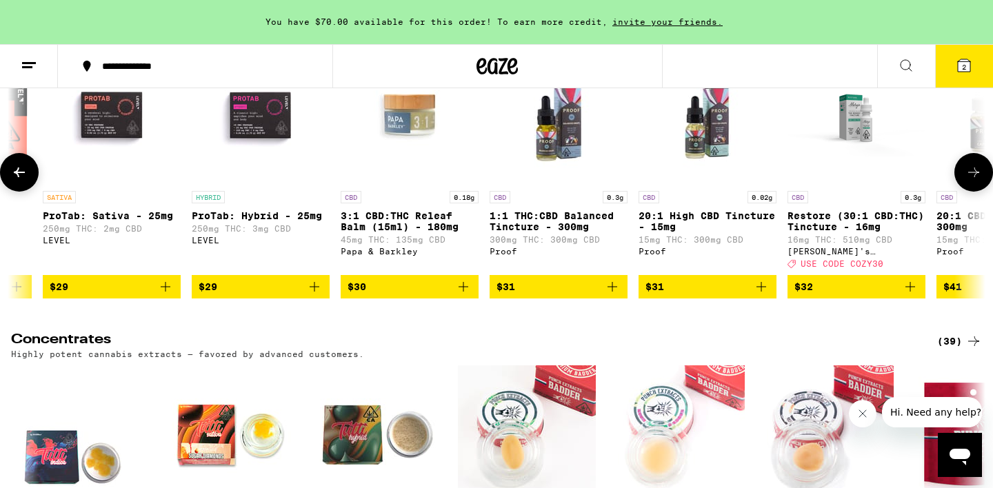
click at [967, 181] on icon at bounding box center [973, 172] width 17 height 17
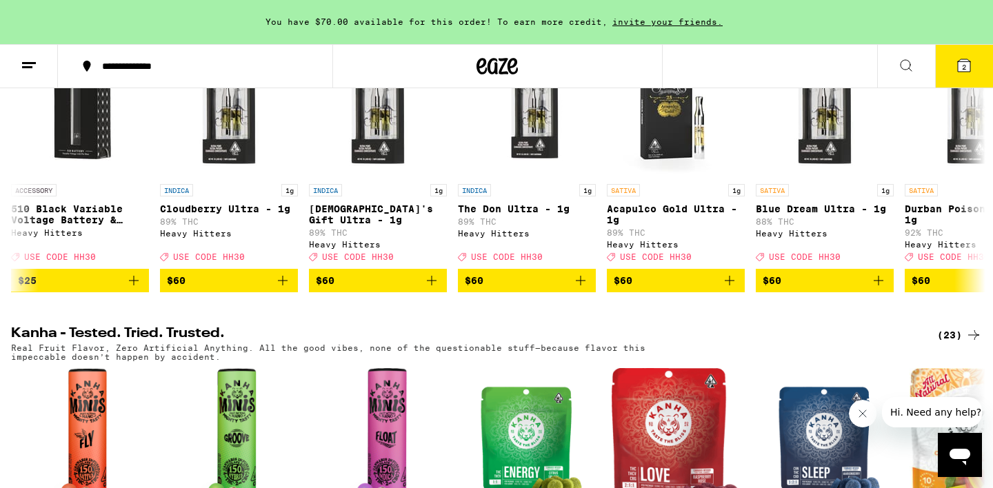
scroll to position [0, 0]
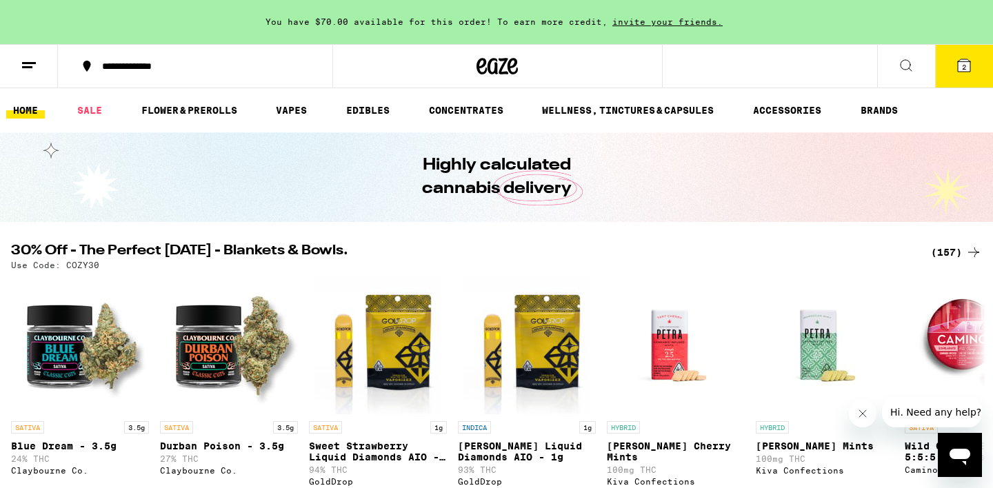
click at [239, 69] on div "**********" at bounding box center [203, 66] width 217 height 10
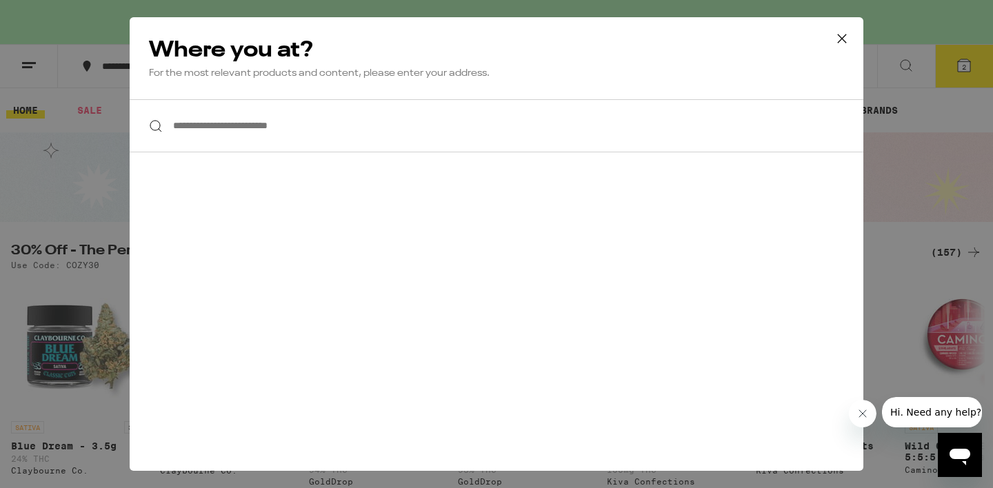
click at [254, 119] on input "**********" at bounding box center [497, 125] width 734 height 53
click at [257, 131] on input "**********" at bounding box center [497, 125] width 734 height 53
click at [78, 172] on div "**********" at bounding box center [496, 244] width 993 height 488
click at [842, 41] on icon at bounding box center [842, 38] width 21 height 21
click at [842, 36] on div "**********" at bounding box center [496, 244] width 993 height 488
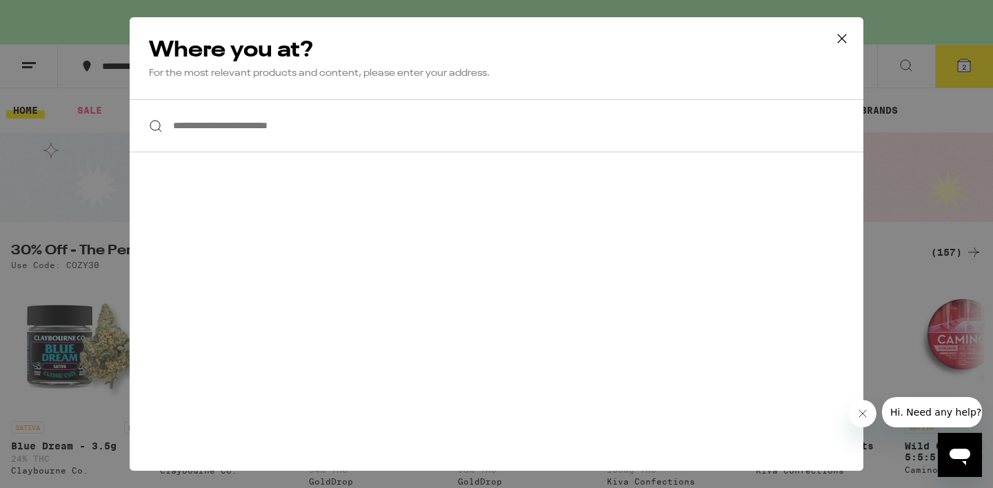
click at [987, 289] on div "**********" at bounding box center [496, 244] width 993 height 488
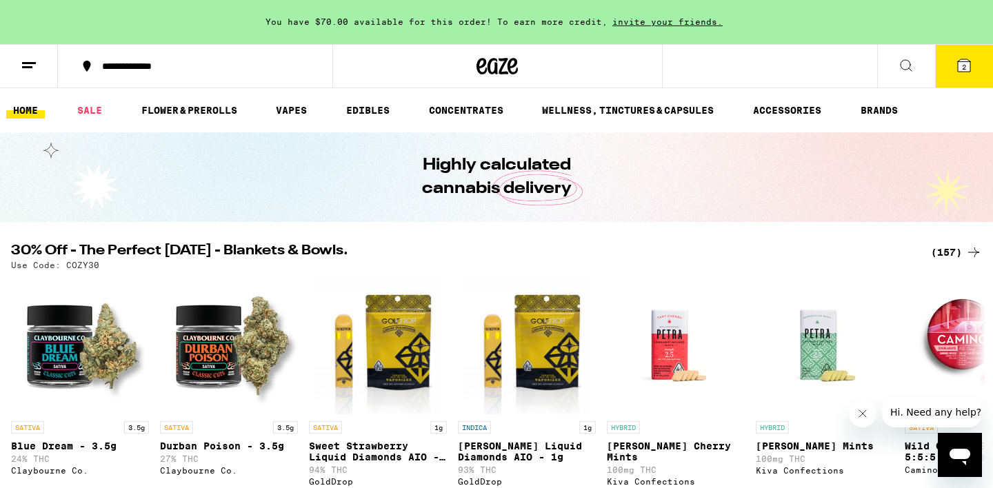
click at [864, 417] on icon "Close message from company" at bounding box center [862, 413] width 11 height 11
click at [947, 63] on div "**********" at bounding box center [496, 244] width 993 height 488
click at [977, 64] on button "2" at bounding box center [964, 66] width 58 height 43
click at [968, 69] on icon at bounding box center [964, 65] width 12 height 12
click at [503, 67] on icon at bounding box center [497, 66] width 41 height 25
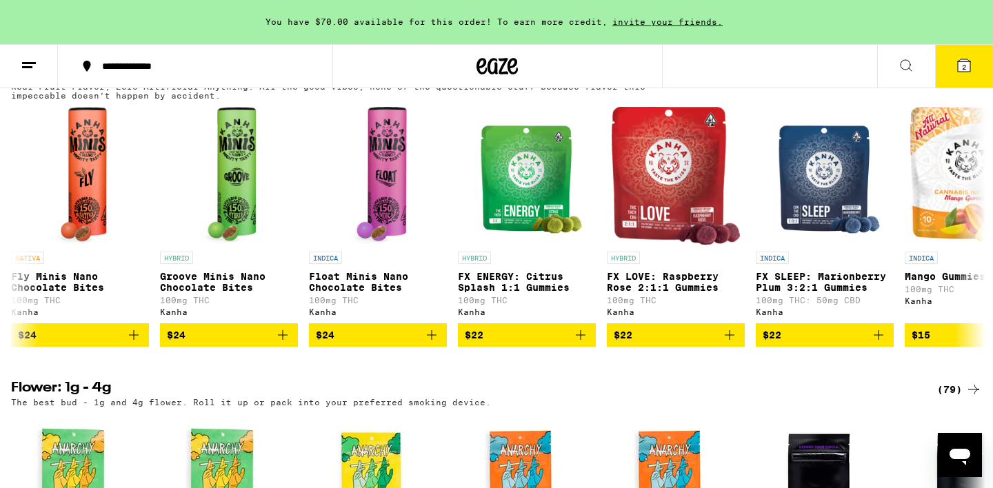
scroll to position [788, 0]
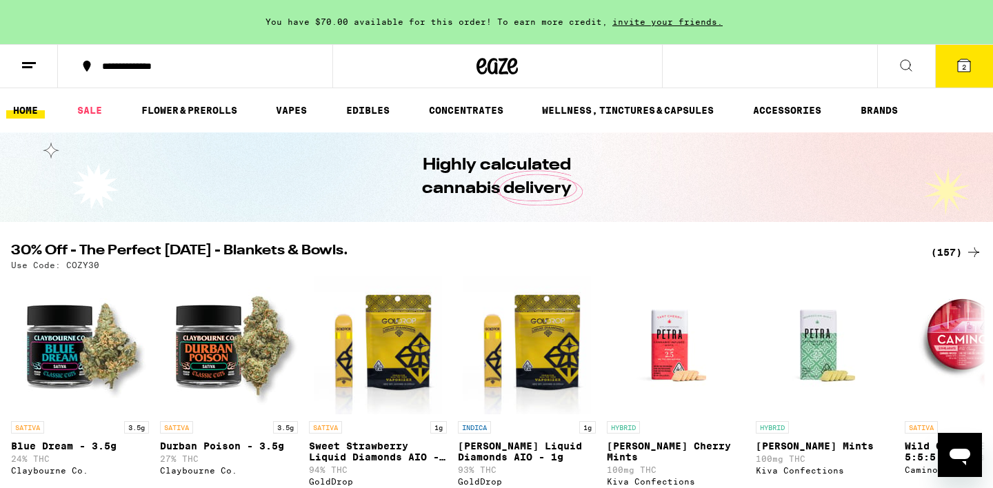
click at [955, 74] on button "2" at bounding box center [964, 66] width 58 height 43
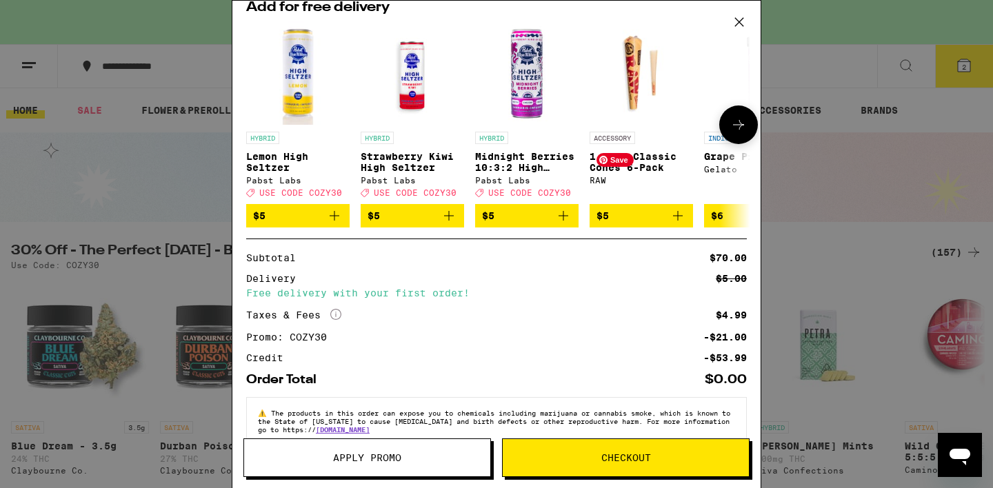
scroll to position [237, 0]
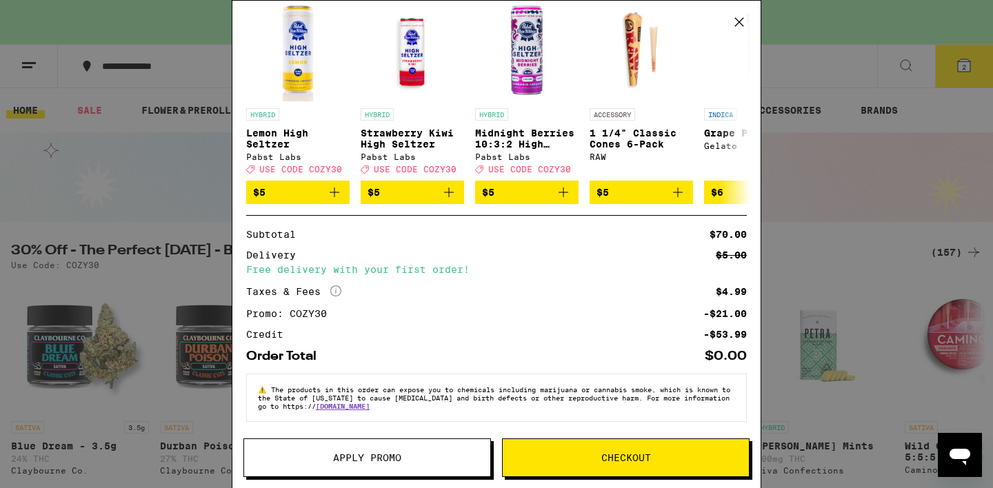
click at [646, 446] on button "Checkout" at bounding box center [626, 458] width 248 height 39
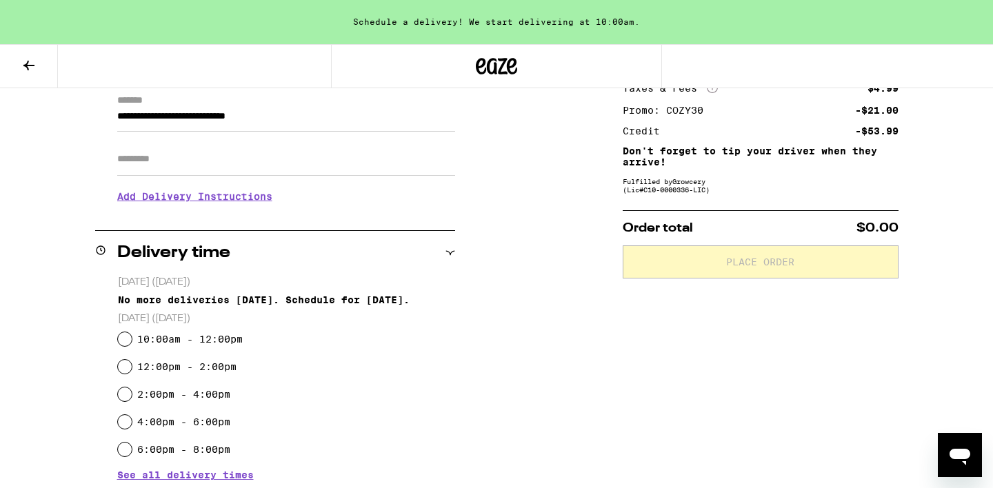
scroll to position [225, 0]
